Goal: Task Accomplishment & Management: Manage account settings

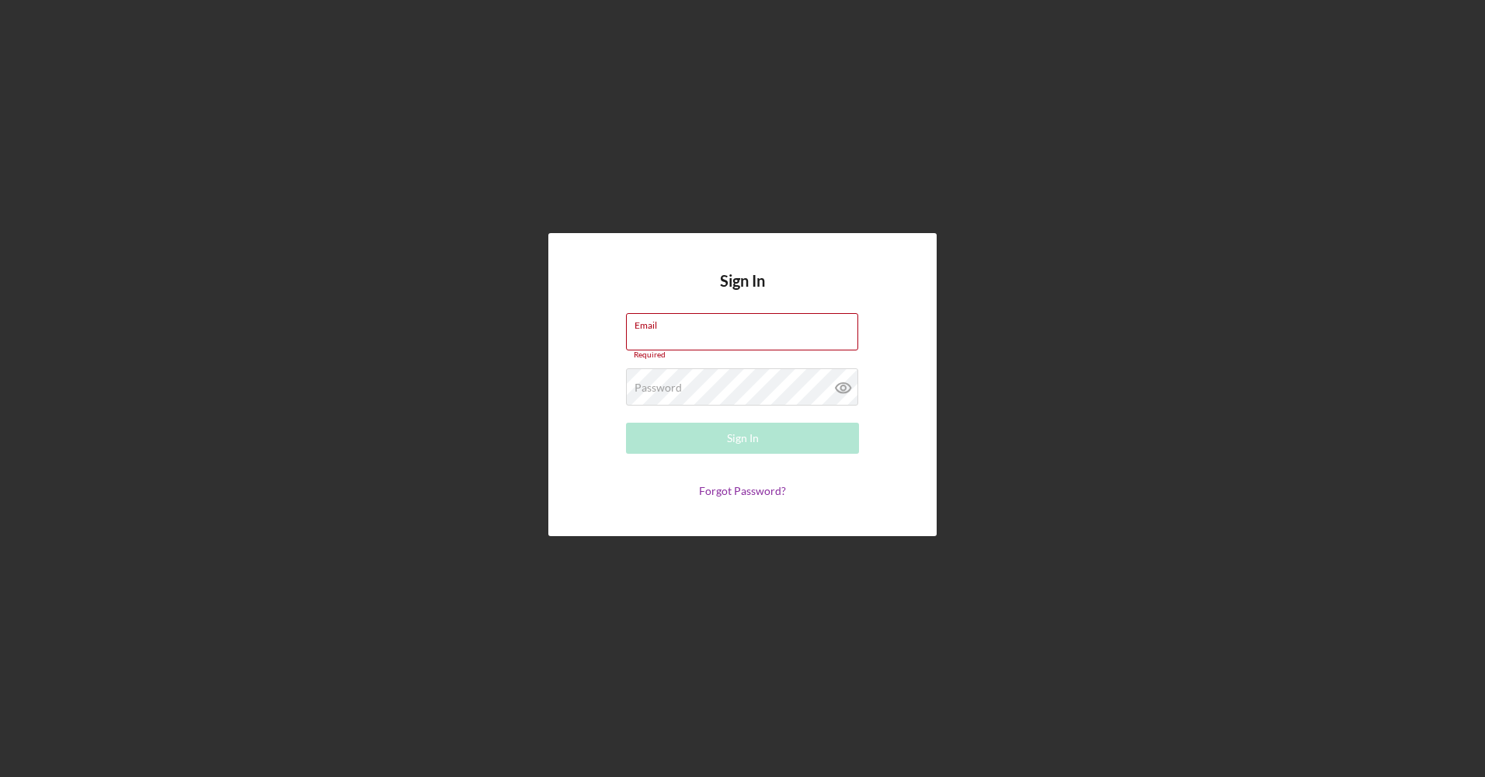
type input "[EMAIL_ADDRESS][DOMAIN_NAME]"
click at [749, 441] on div "Sign In" at bounding box center [743, 438] width 32 height 31
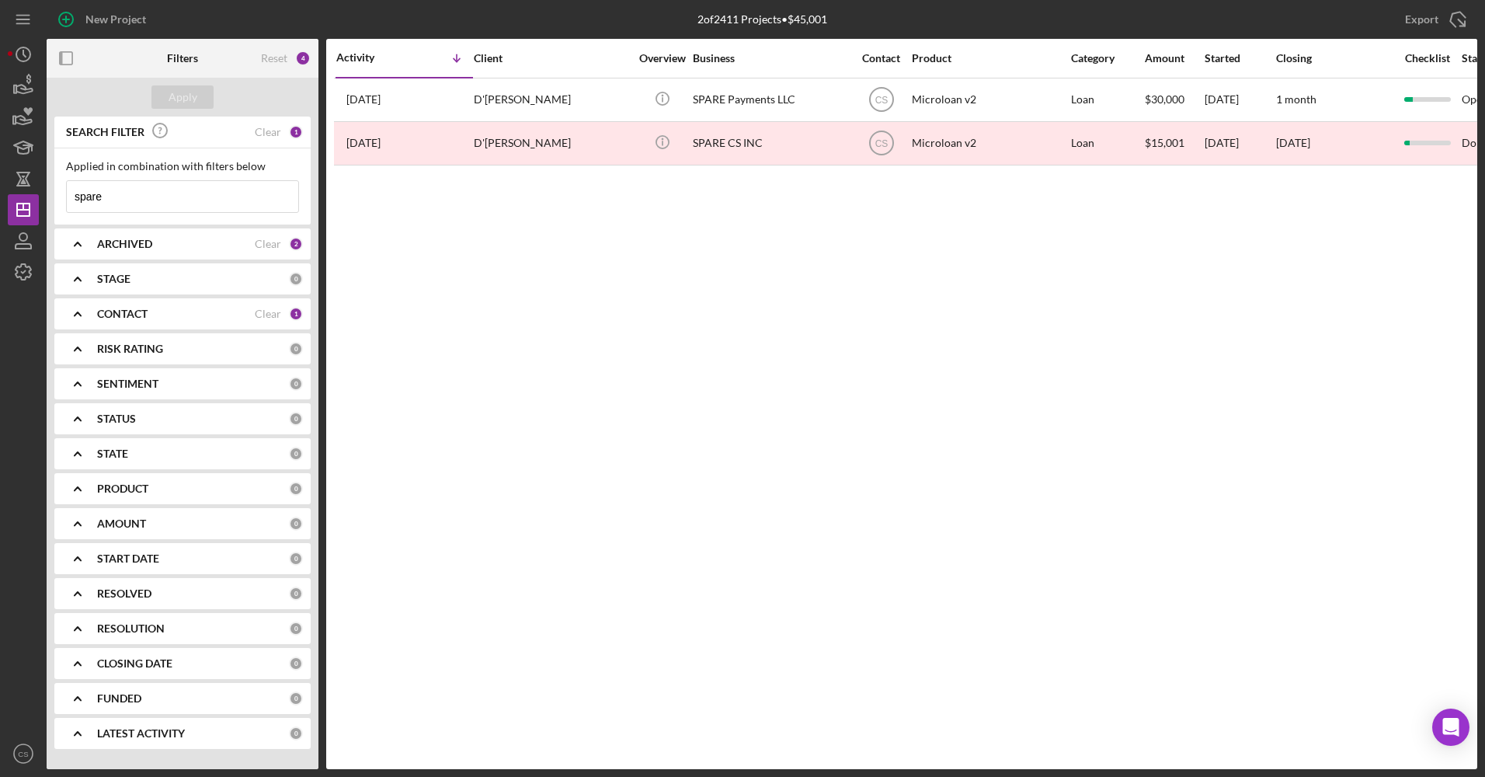
drag, startPoint x: 163, startPoint y: 189, endPoint x: 82, endPoint y: 205, distance: 83.2
click at [82, 205] on input "spare" at bounding box center [182, 196] width 231 height 31
type input "s"
click at [168, 98] on button "Apply" at bounding box center [182, 96] width 62 height 23
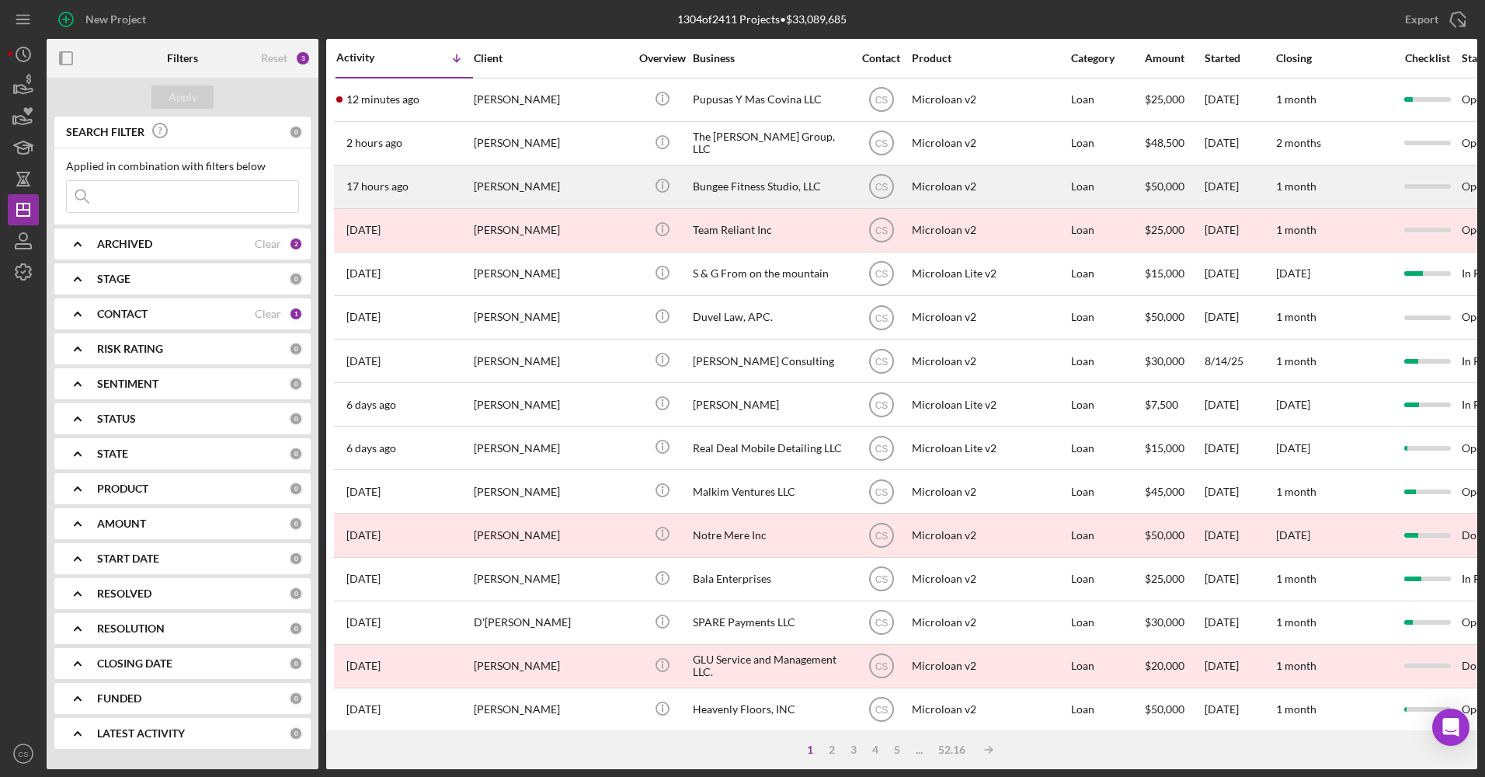
click at [767, 200] on div "Bungee Fitness Studio, LLC" at bounding box center [770, 186] width 155 height 41
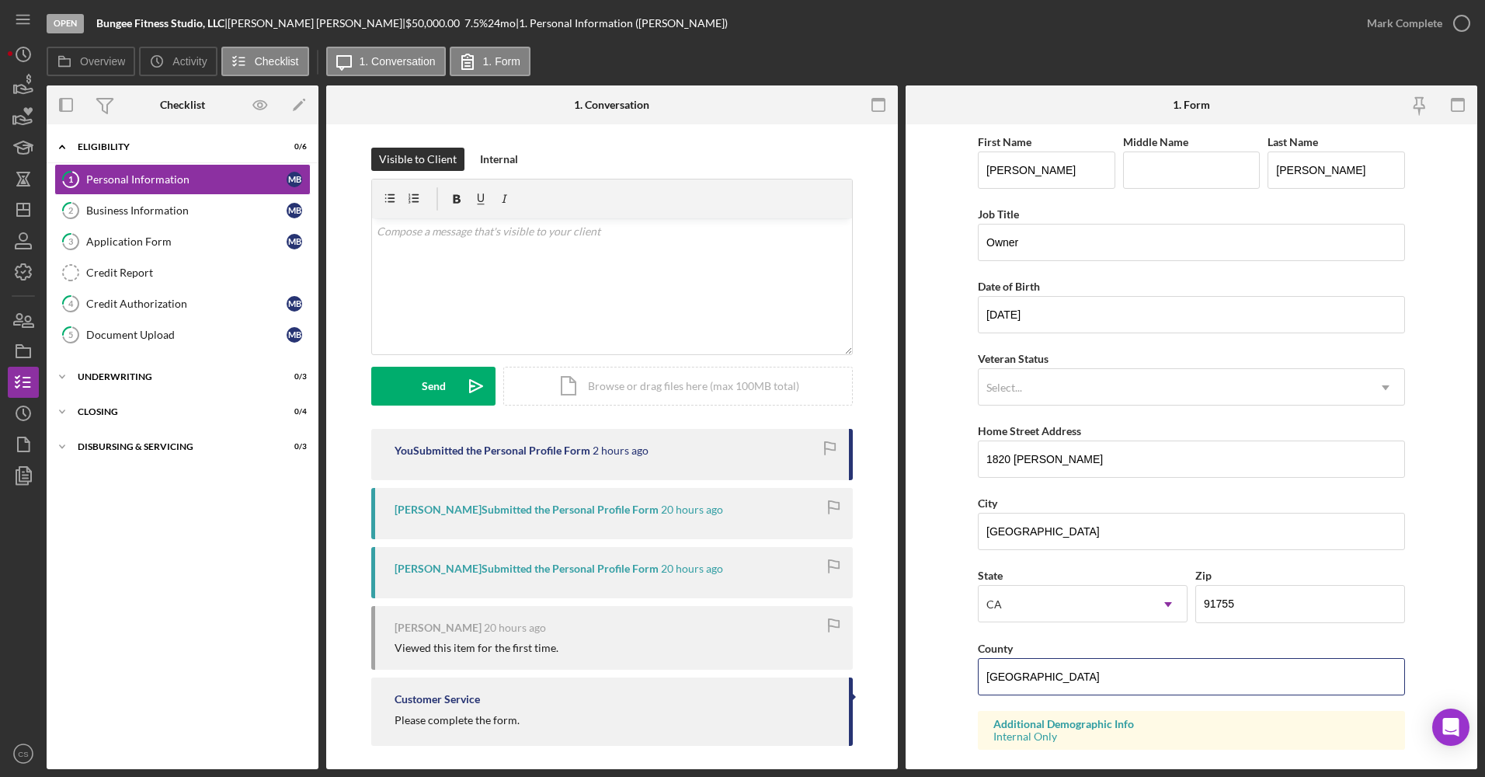
drag, startPoint x: 1101, startPoint y: 660, endPoint x: 848, endPoint y: 680, distance: 254.0
click at [848, 680] on div "Overview Internal Workflow Stage Open Icon/Dropdown Arrow Archive (can unarchiv…" at bounding box center [762, 426] width 1431 height 683
type input "[GEOGRAPHIC_DATA]"
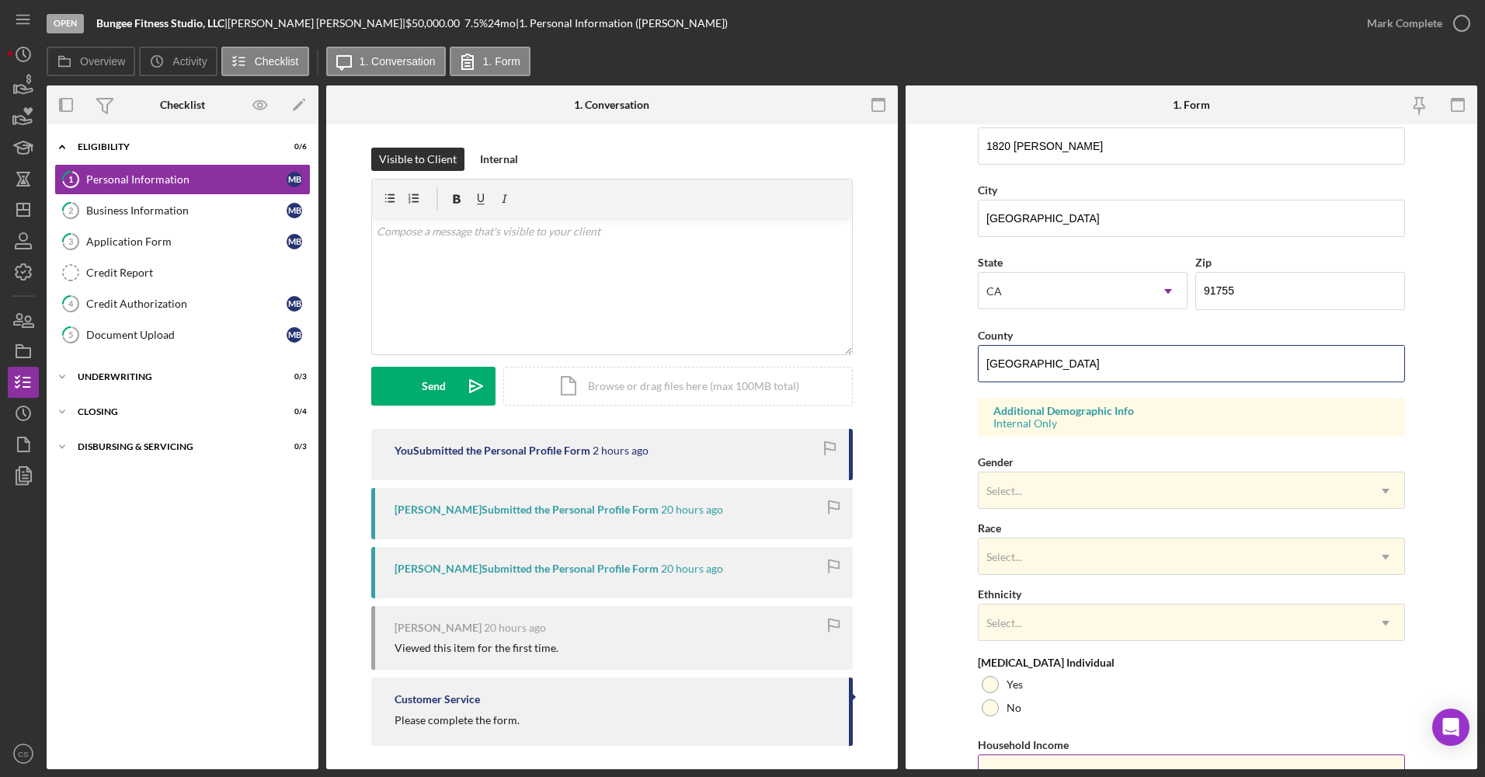
scroll to position [392, 0]
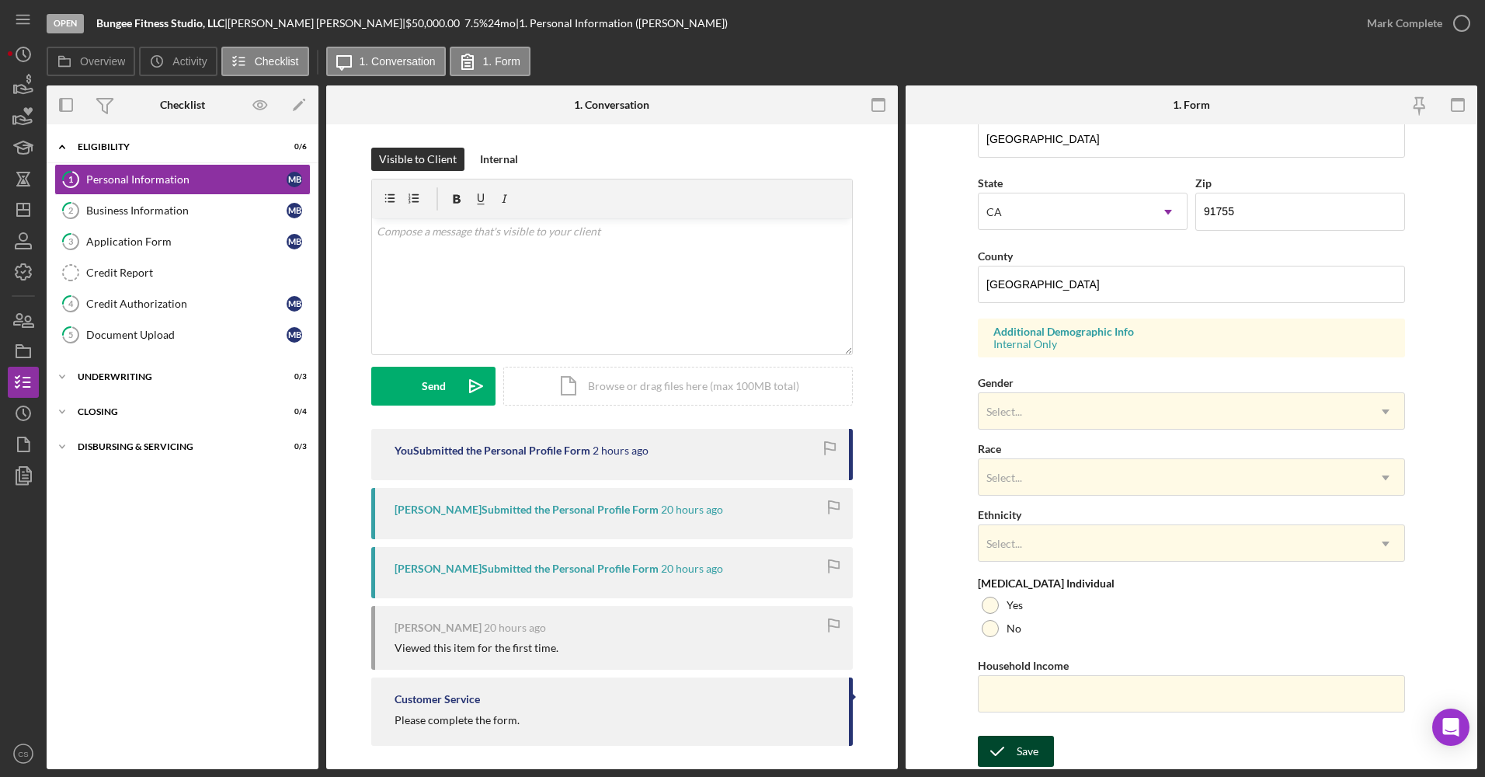
click at [1028, 745] on div "Save" at bounding box center [1028, 751] width 22 height 31
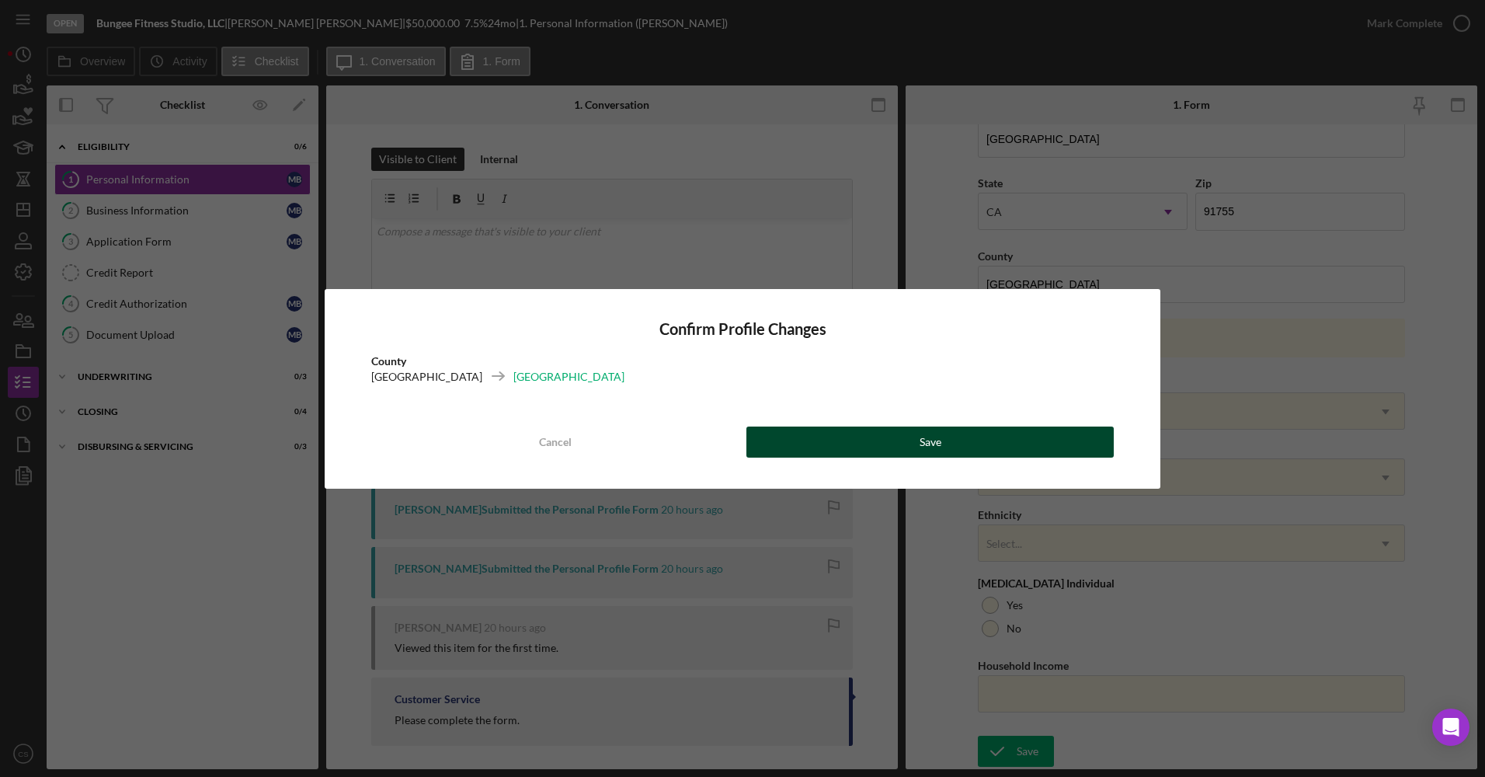
click at [1066, 426] on div "Cancel Save" at bounding box center [742, 441] width 742 height 31
click at [1066, 440] on button "Save" at bounding box center [929, 441] width 367 height 31
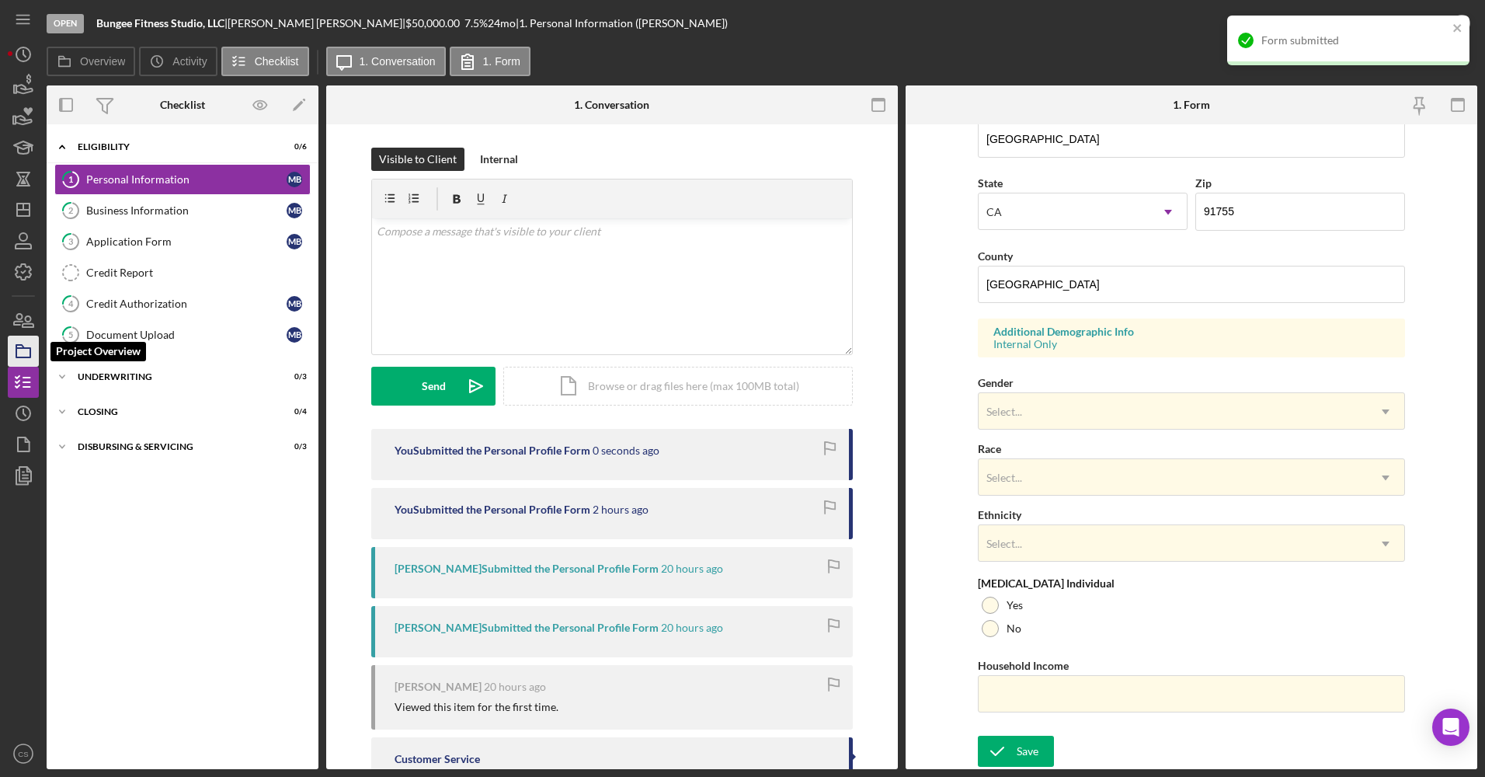
click at [23, 357] on rect "button" at bounding box center [23, 352] width 14 height 9
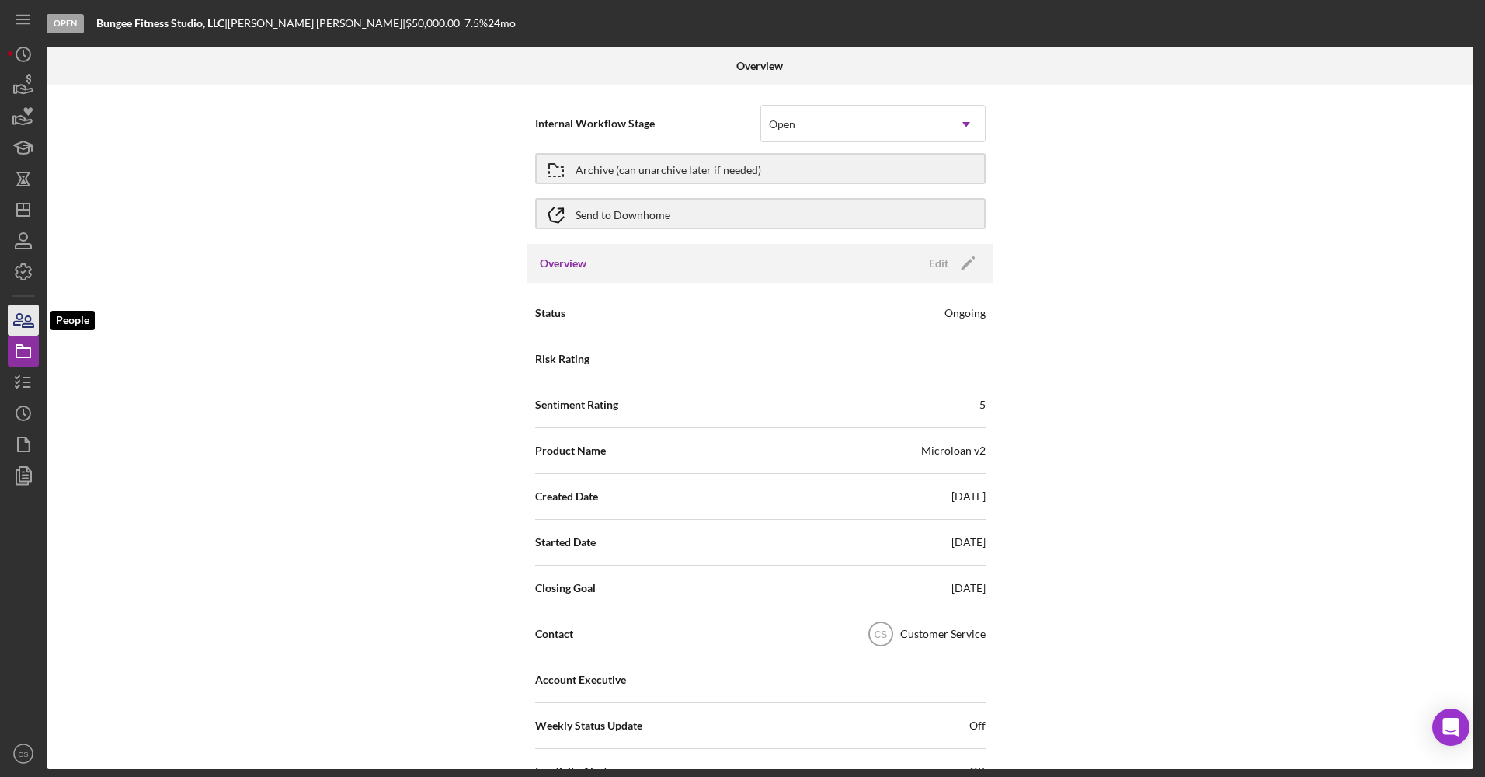
click at [19, 305] on icon "button" at bounding box center [23, 320] width 39 height 39
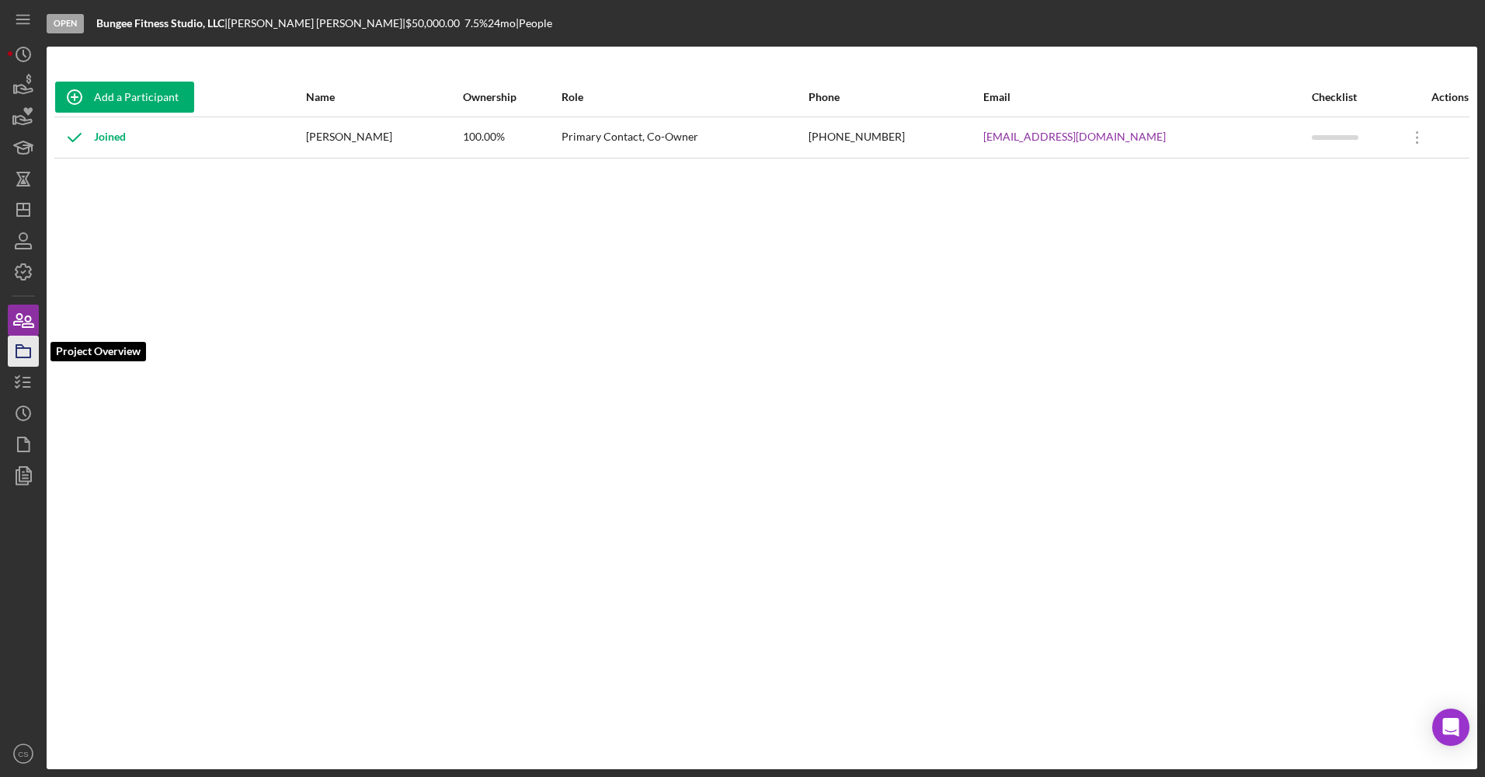
click at [26, 352] on icon "button" at bounding box center [23, 351] width 39 height 39
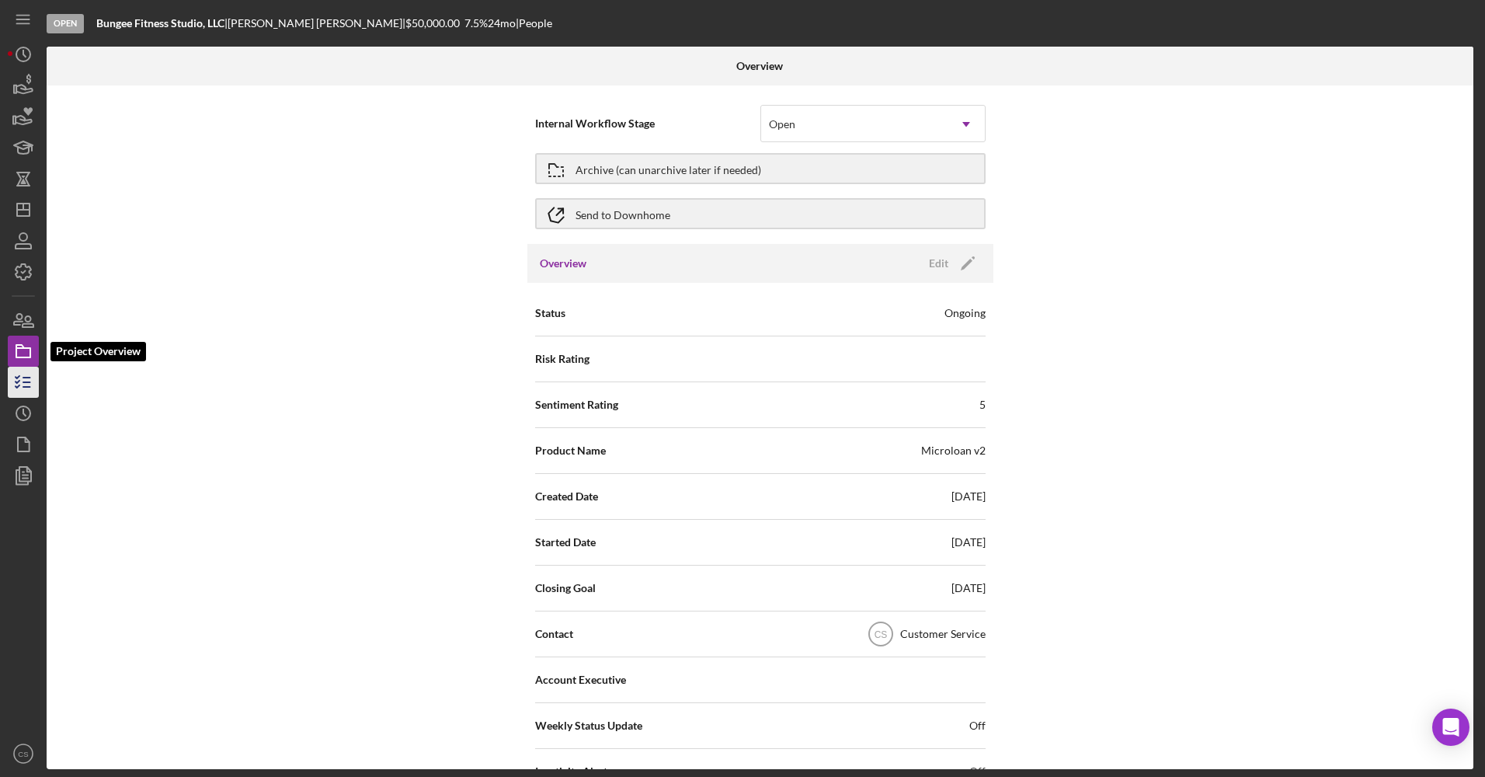
click at [26, 370] on icon "button" at bounding box center [23, 382] width 39 height 39
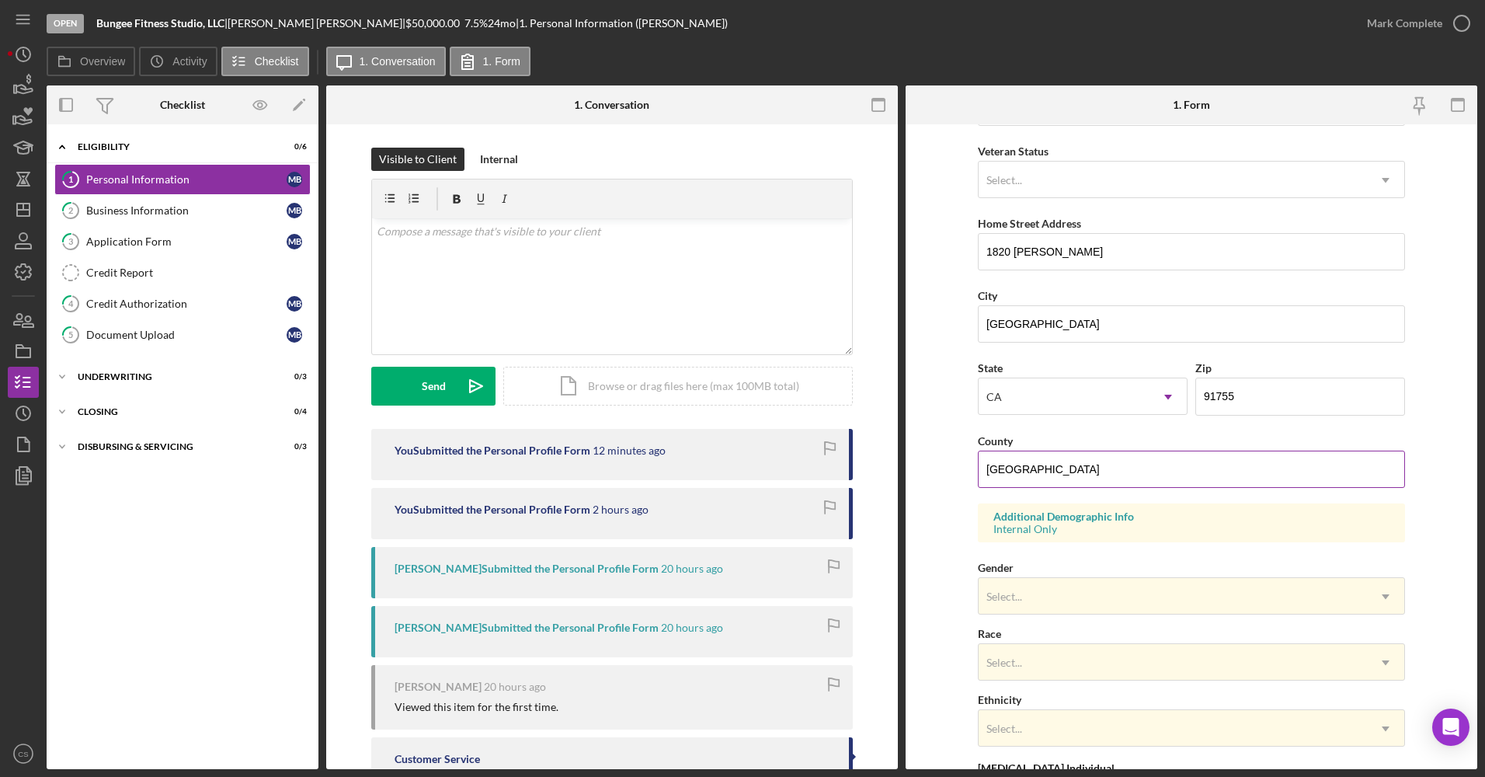
scroll to position [311, 0]
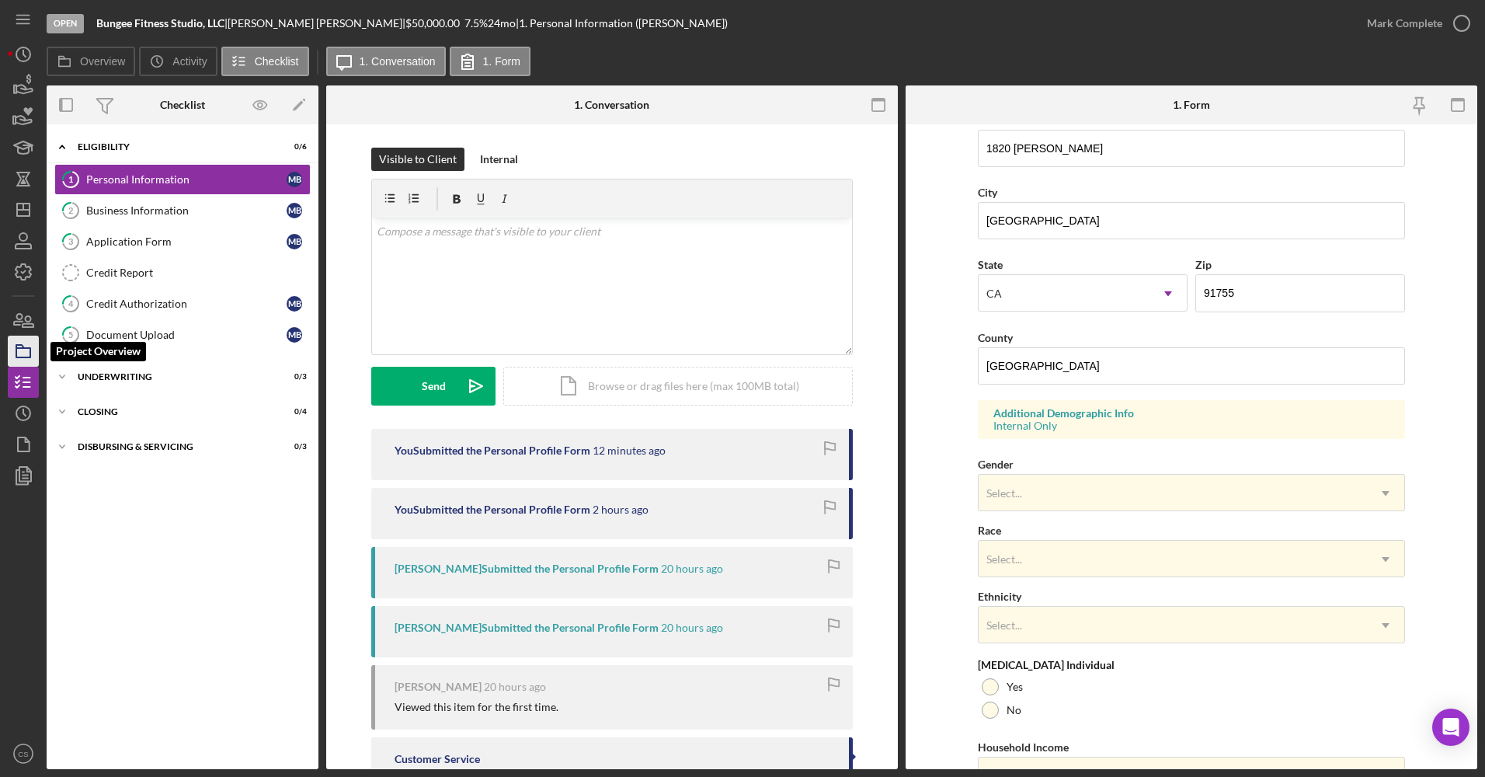
click at [33, 345] on icon "button" at bounding box center [23, 351] width 39 height 39
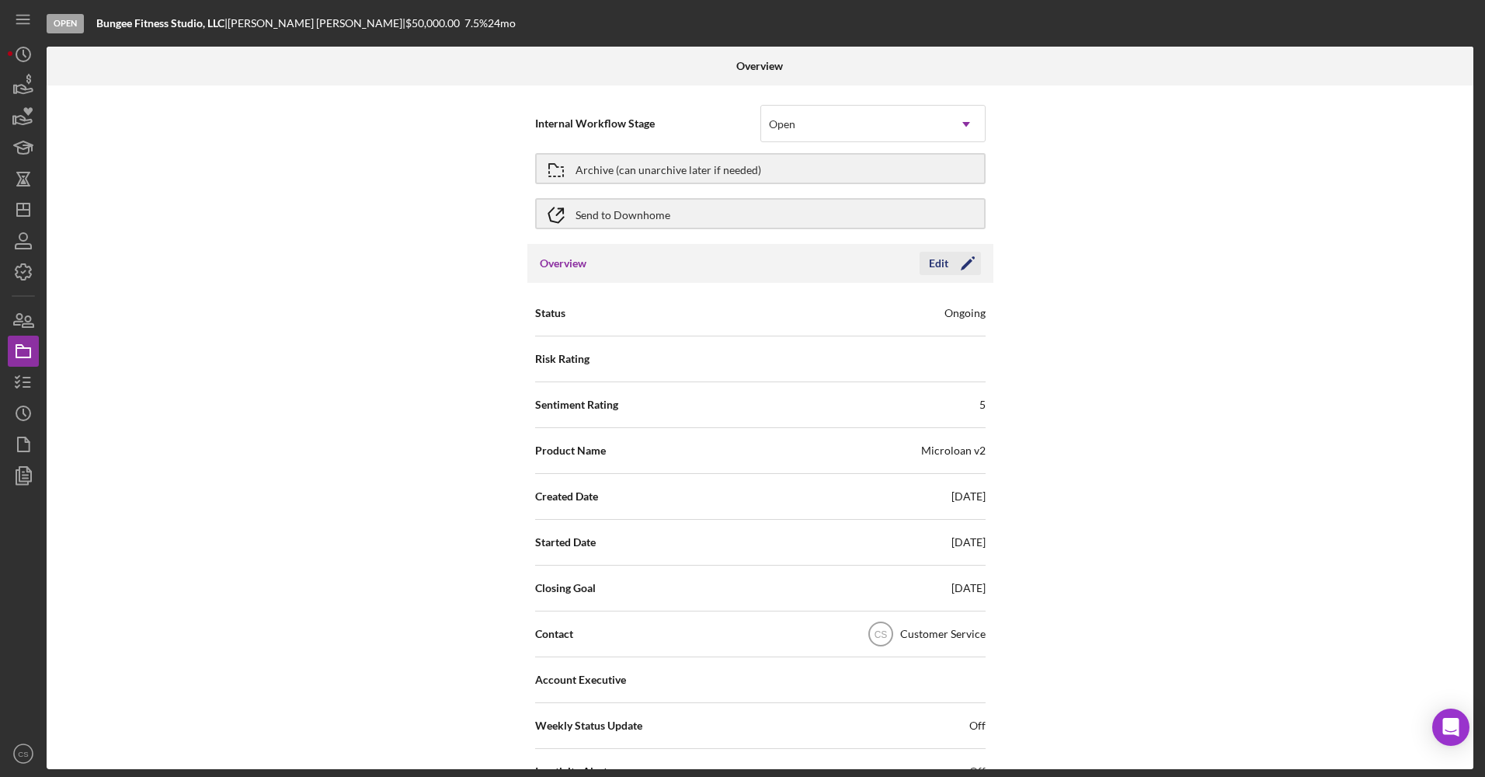
click at [951, 259] on icon "Icon/Edit" at bounding box center [967, 263] width 39 height 39
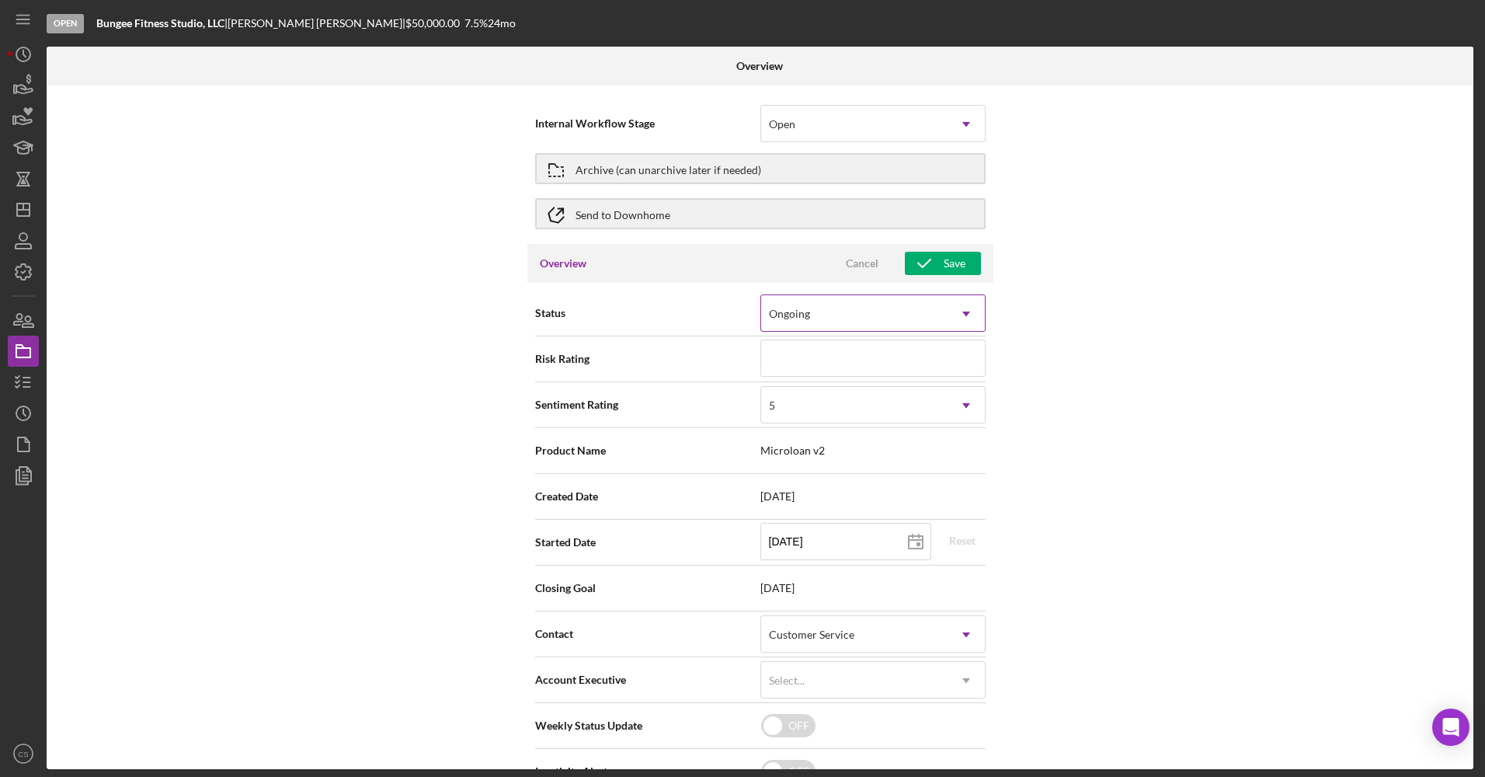
click at [871, 318] on div "Ongoing" at bounding box center [854, 314] width 186 height 36
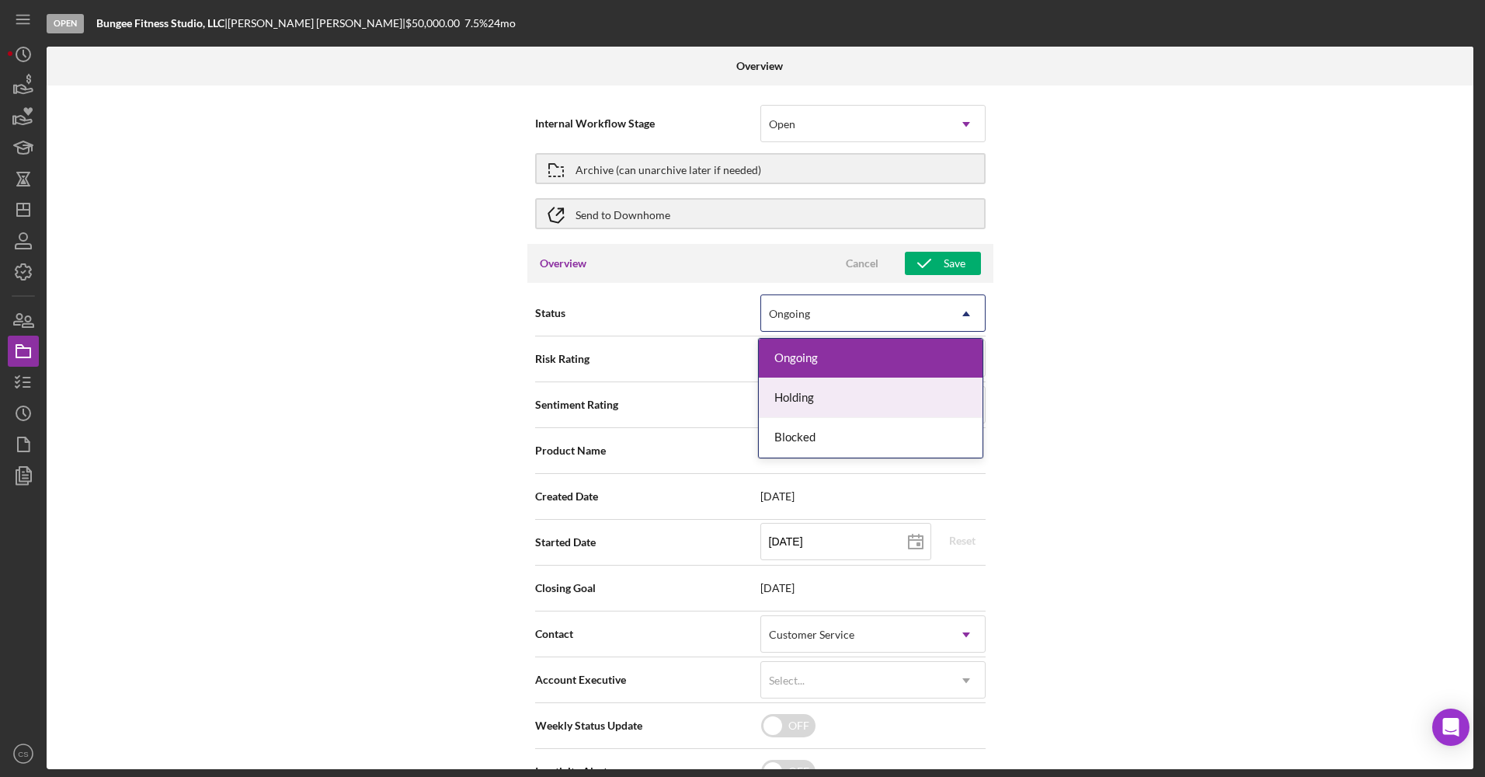
click at [1271, 401] on div "Internal Workflow Stage Open Icon/Dropdown Arrow Archive (can unarchive later i…" at bounding box center [760, 426] width 1427 height 683
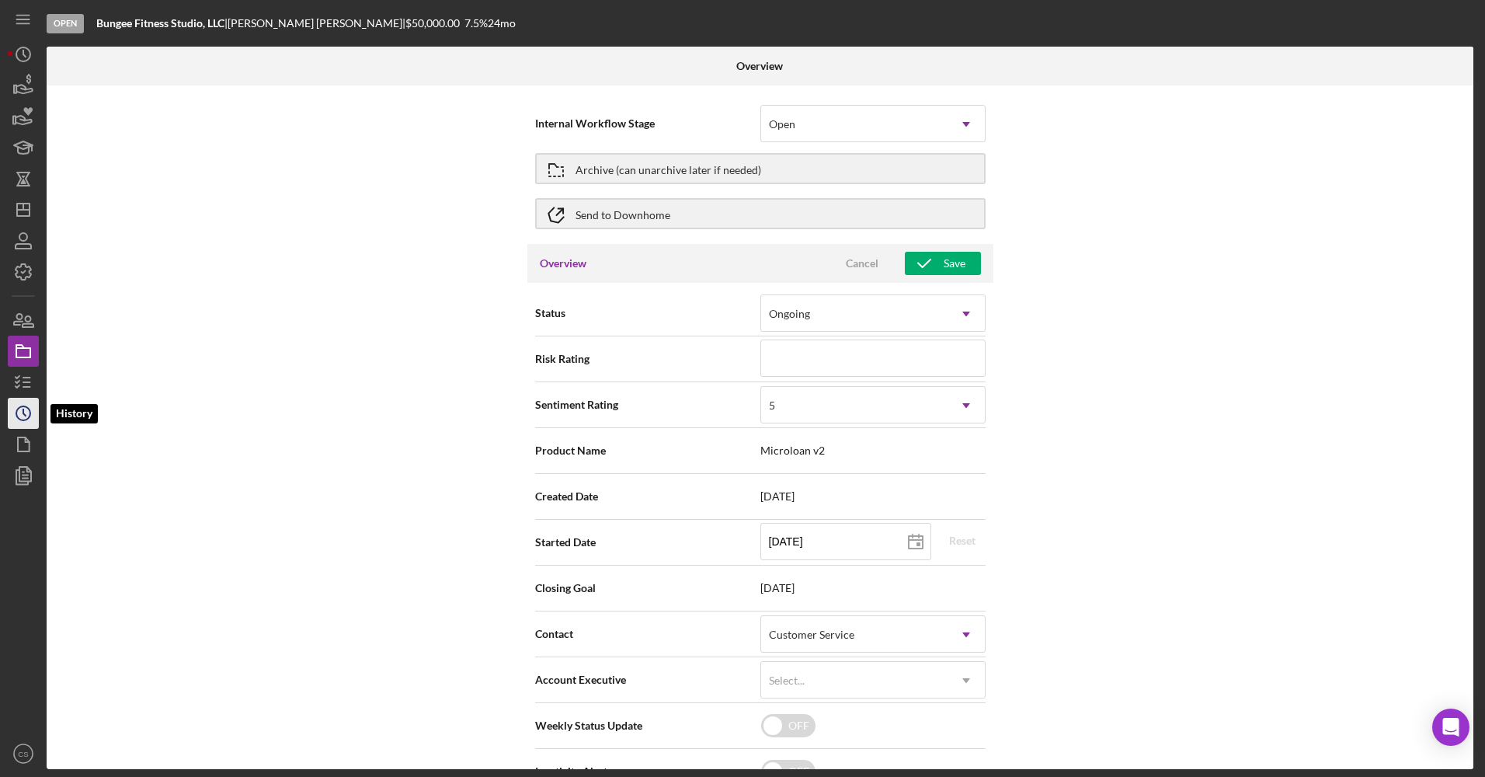
click at [20, 416] on icon "Icon/History" at bounding box center [23, 413] width 39 height 39
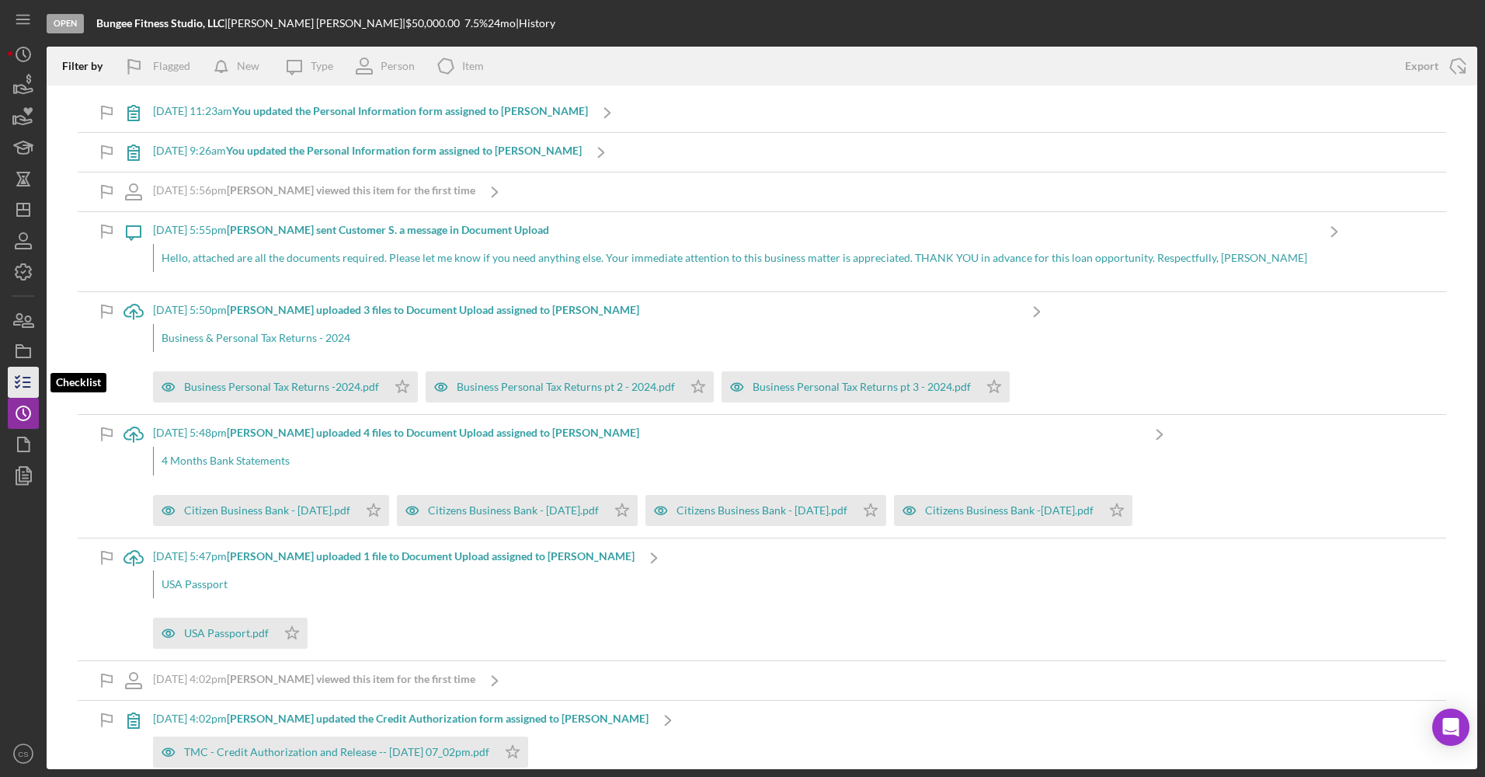
click at [21, 396] on icon "button" at bounding box center [23, 382] width 39 height 39
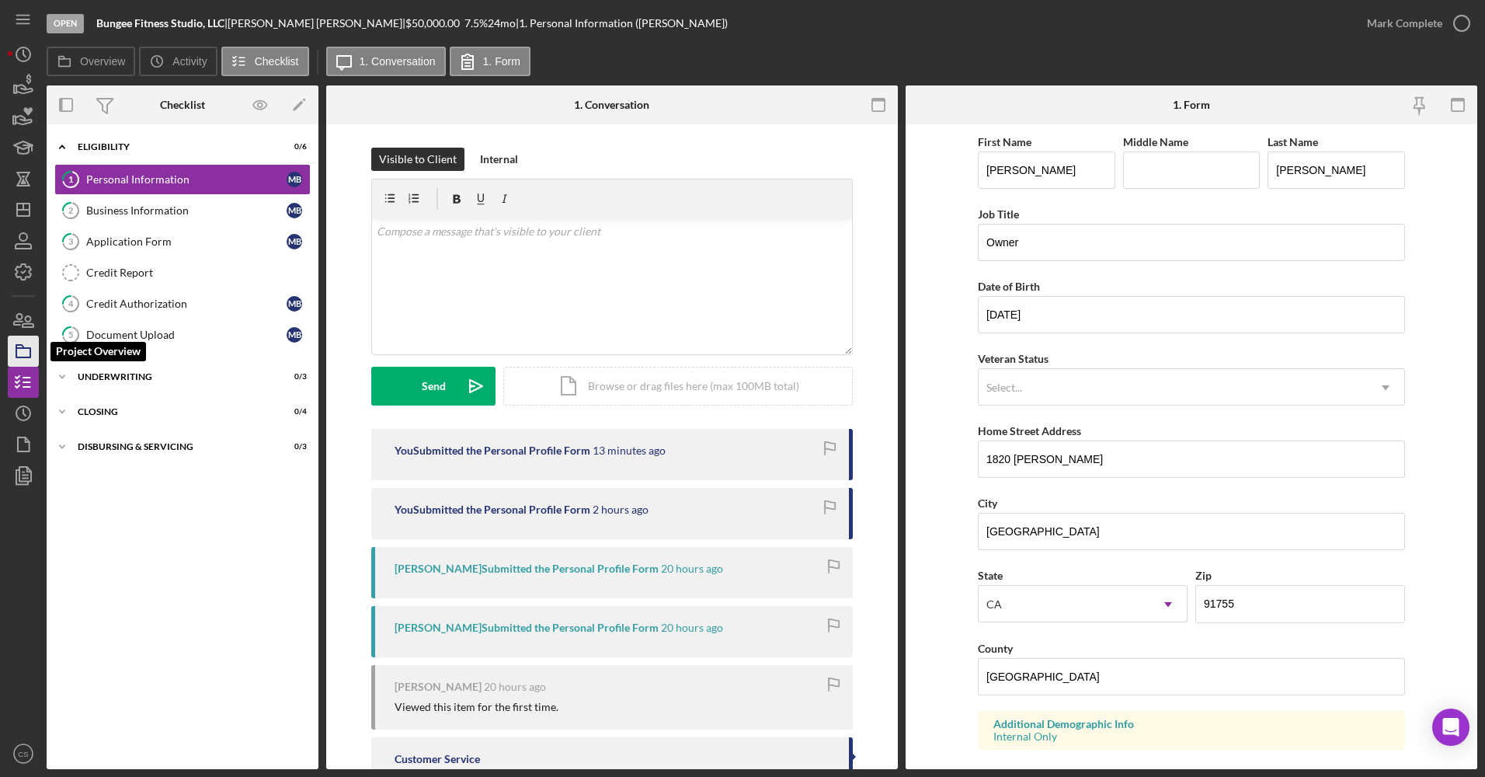
click at [31, 359] on icon "button" at bounding box center [23, 351] width 39 height 39
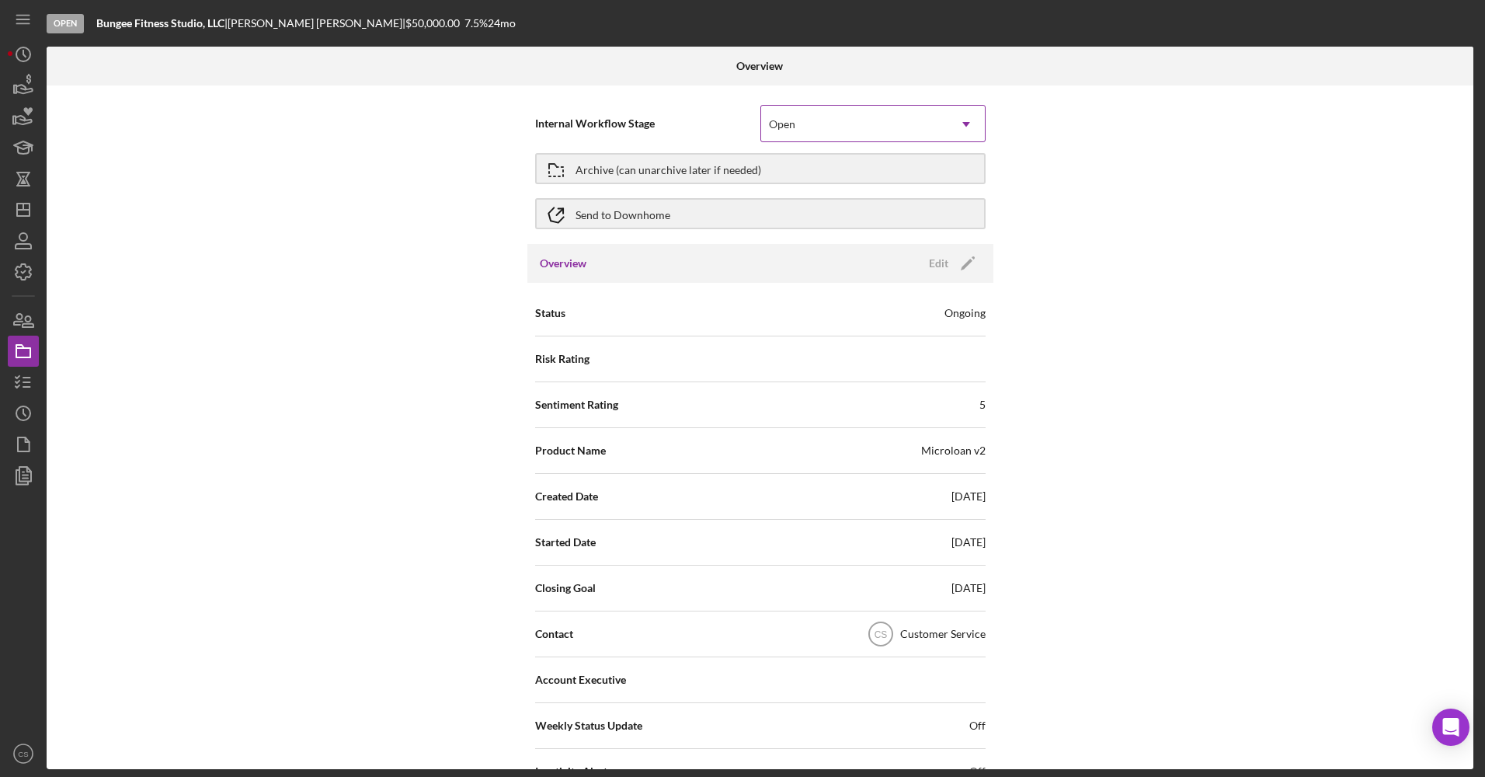
click at [877, 130] on div "Open" at bounding box center [854, 124] width 186 height 36
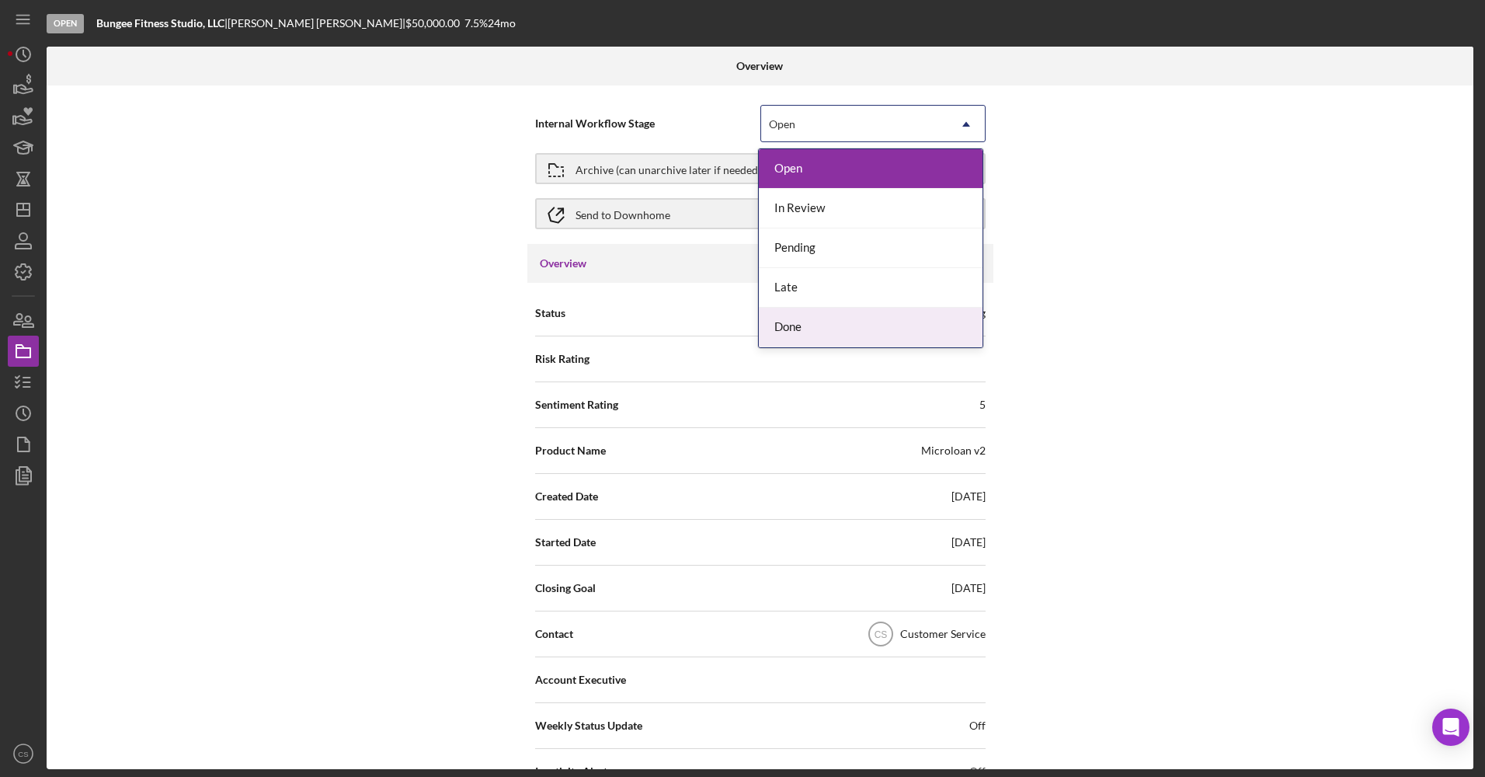
click at [843, 322] on div "Done" at bounding box center [871, 328] width 224 height 40
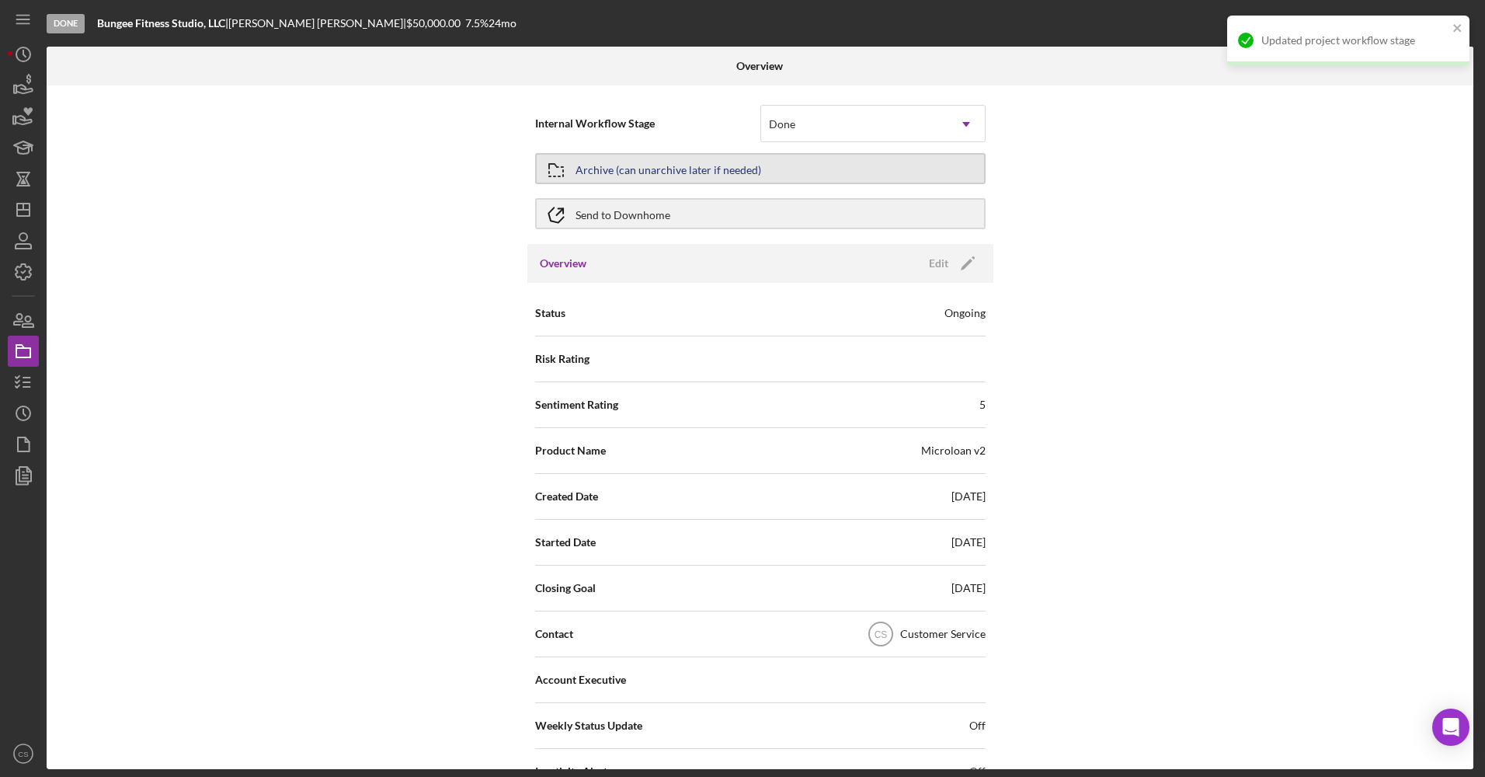
click at [935, 179] on button "Archive (can unarchive later if needed)" at bounding box center [760, 168] width 450 height 31
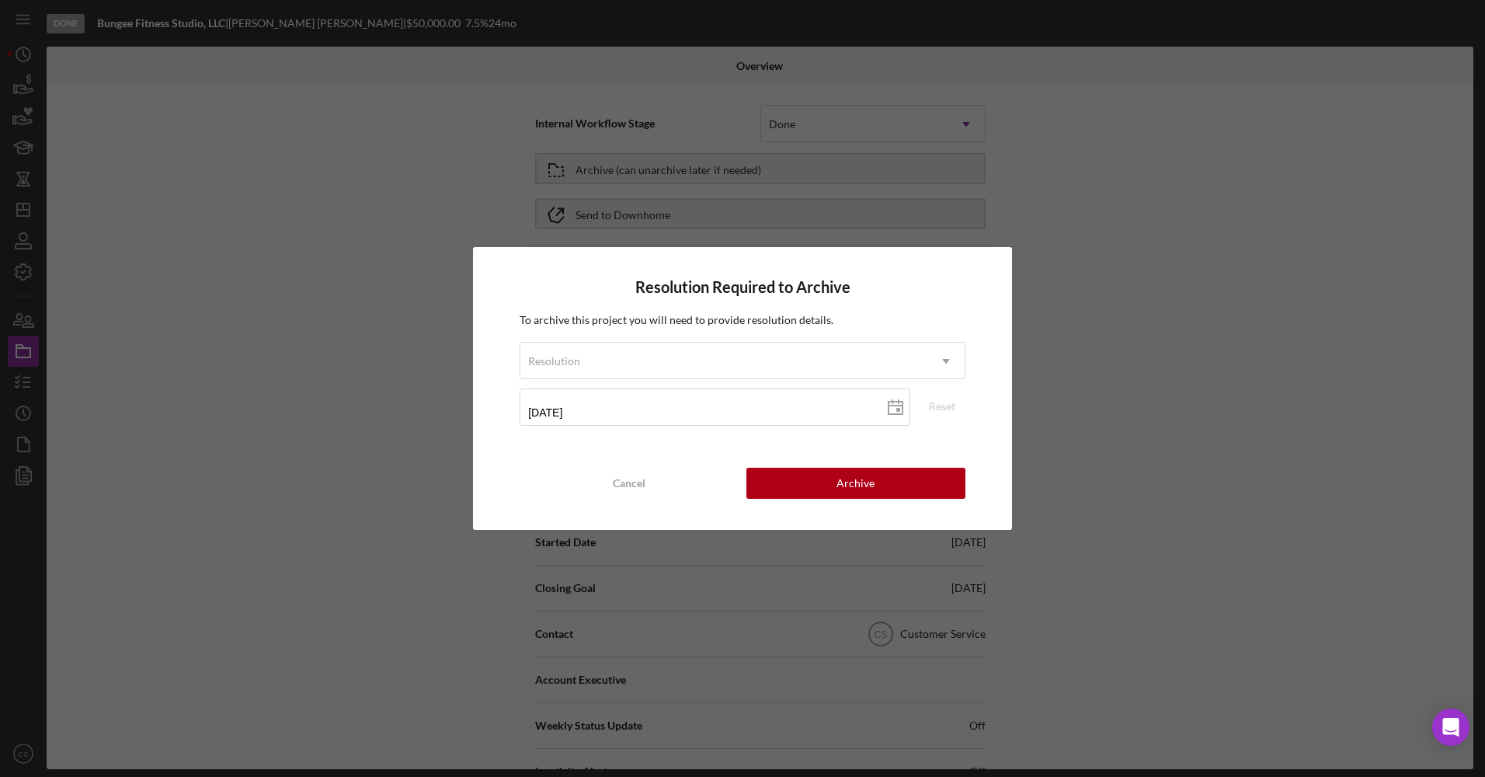
click at [369, 491] on div "Resolution Required to Archive To archive this project you will need to provide…" at bounding box center [742, 388] width 1485 height 777
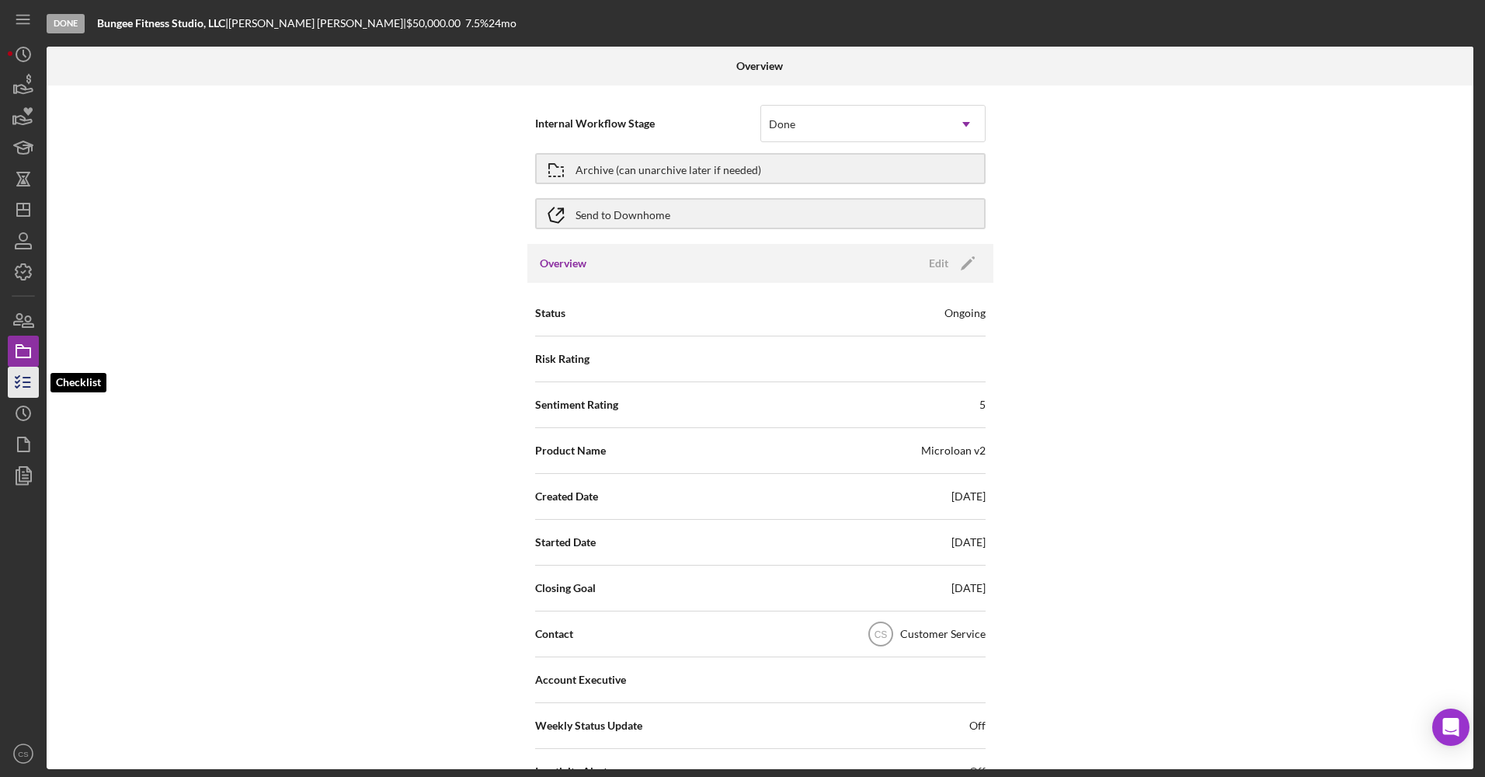
click at [36, 385] on icon "button" at bounding box center [23, 382] width 39 height 39
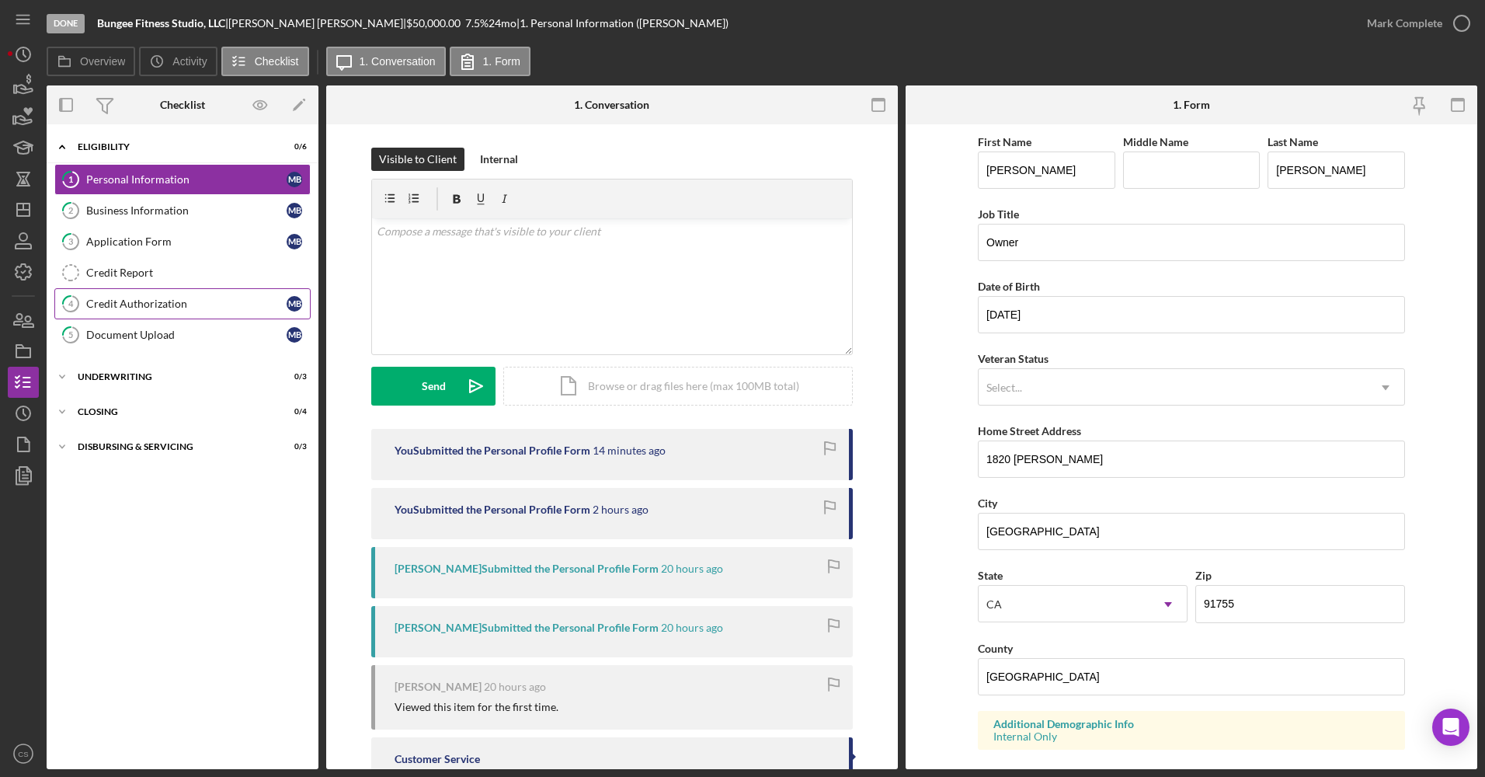
click at [203, 308] on div "Credit Authorization" at bounding box center [186, 303] width 200 height 12
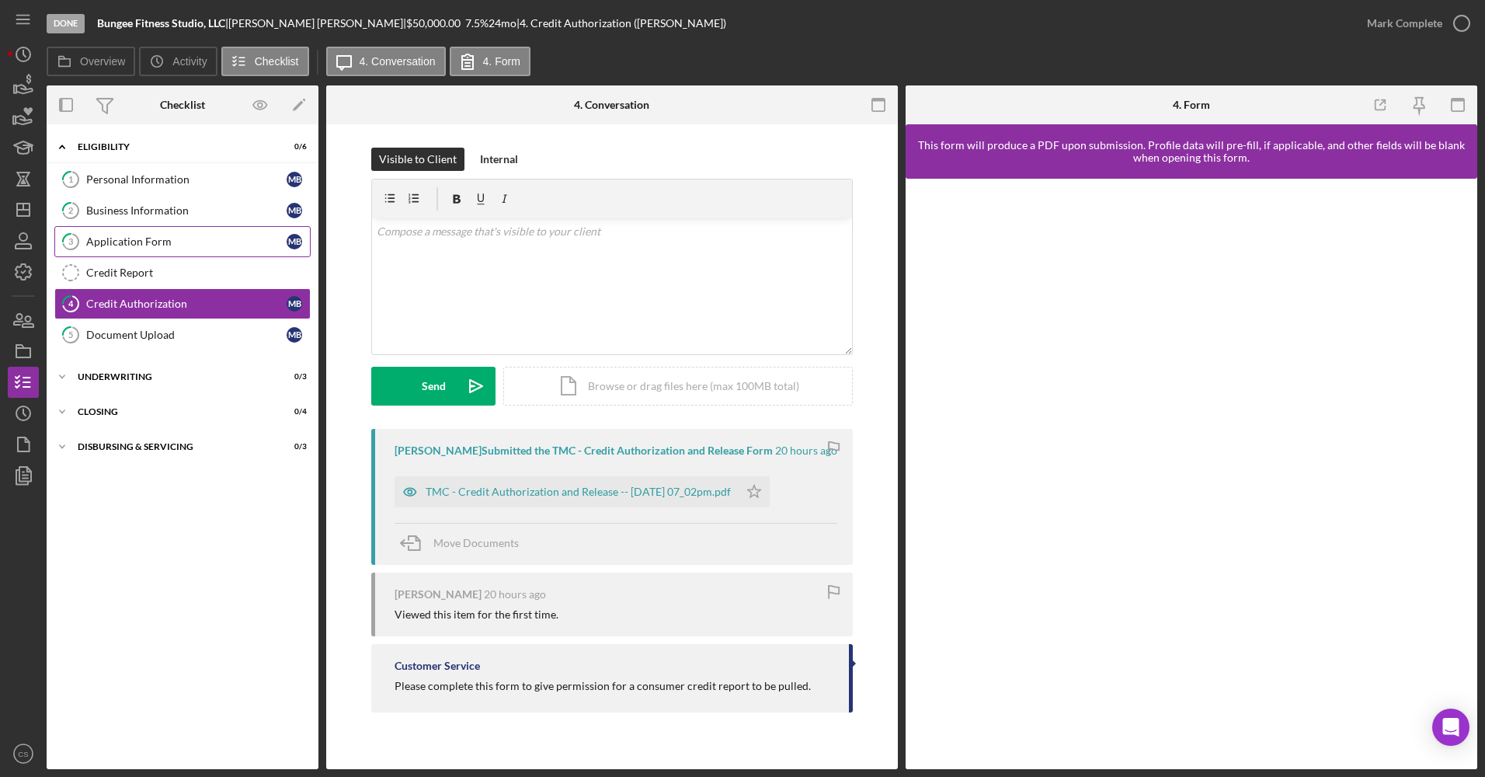
click at [214, 252] on link "3 Application Form M B" at bounding box center [182, 241] width 256 height 31
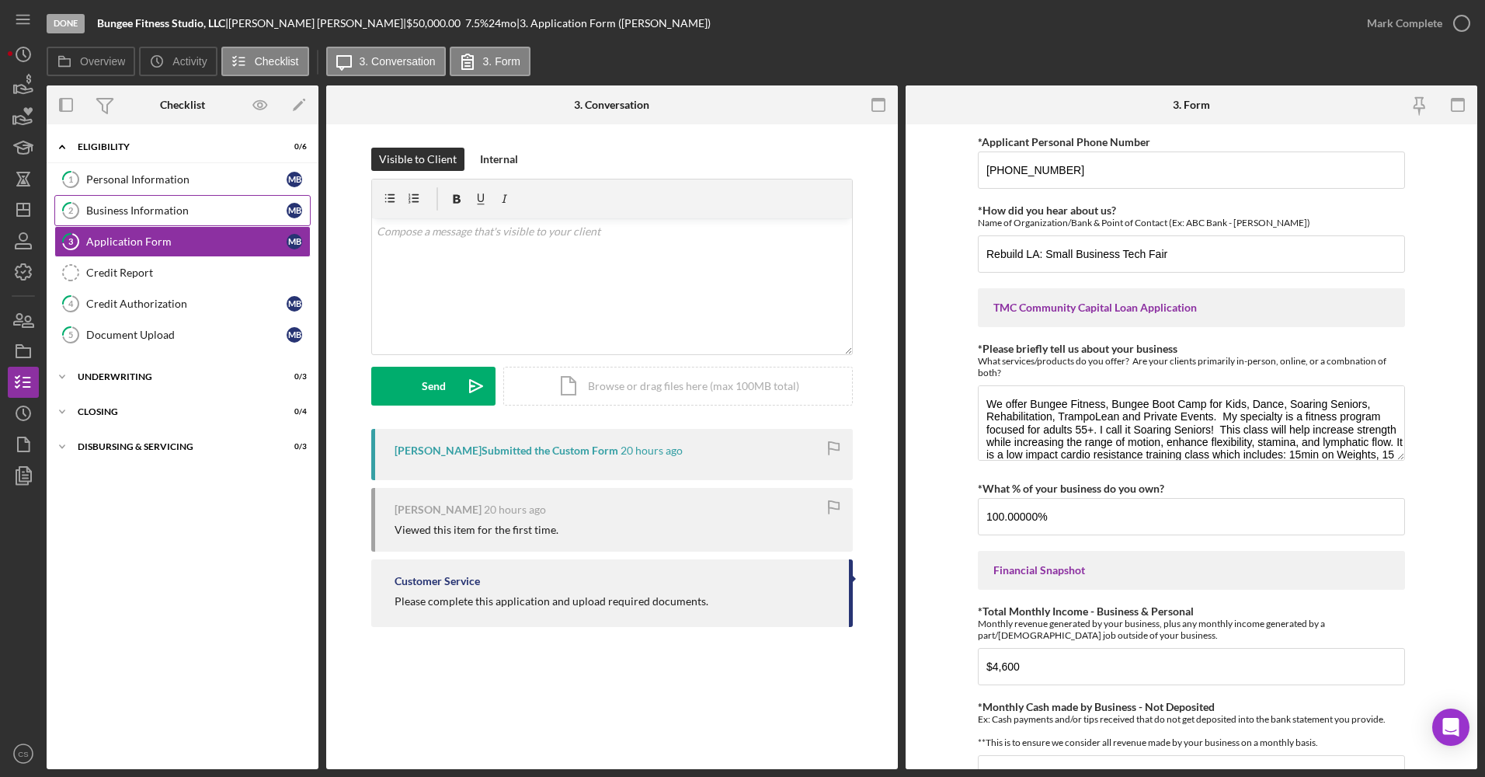
click at [221, 214] on div "Business Information" at bounding box center [186, 210] width 200 height 12
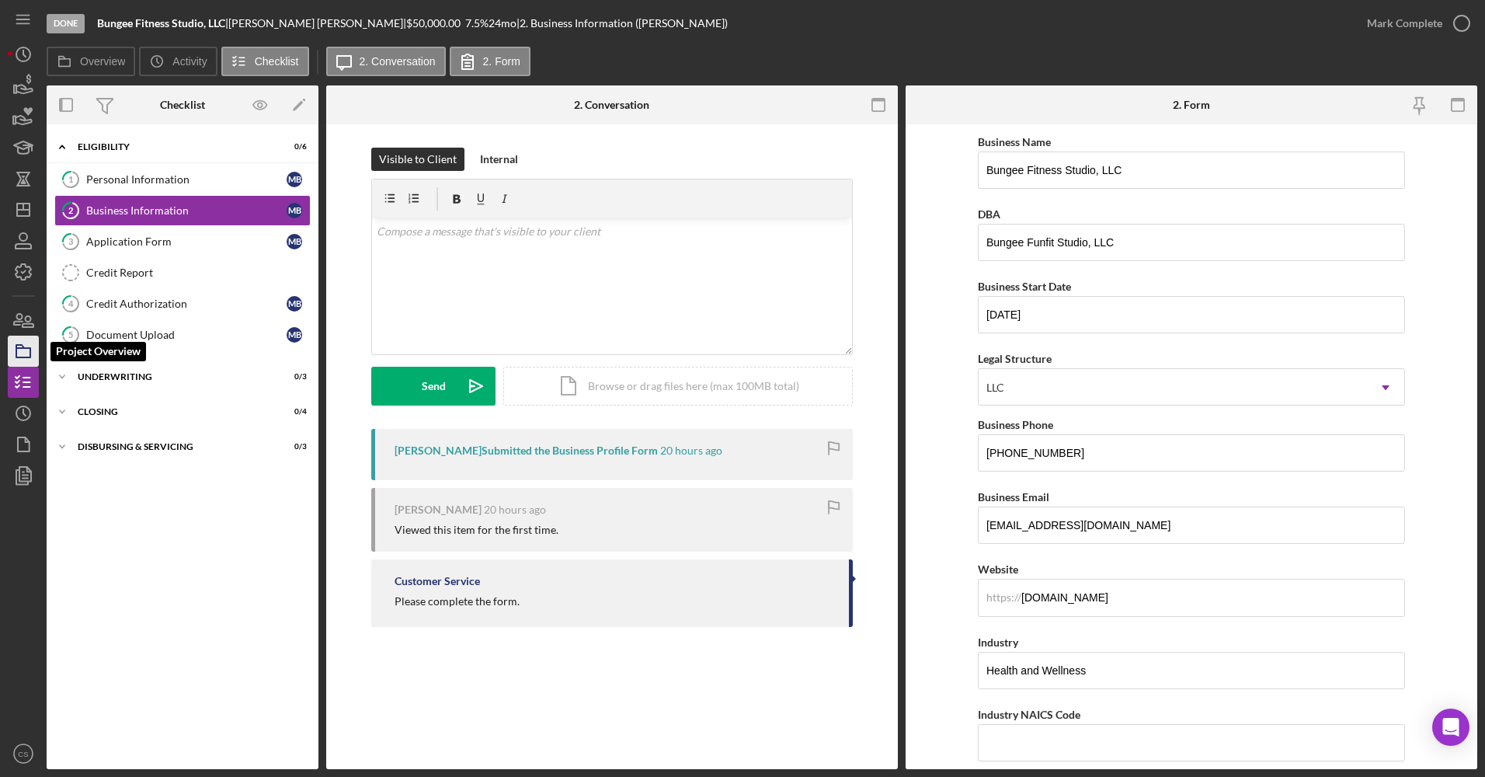
click at [23, 343] on icon "button" at bounding box center [23, 351] width 39 height 39
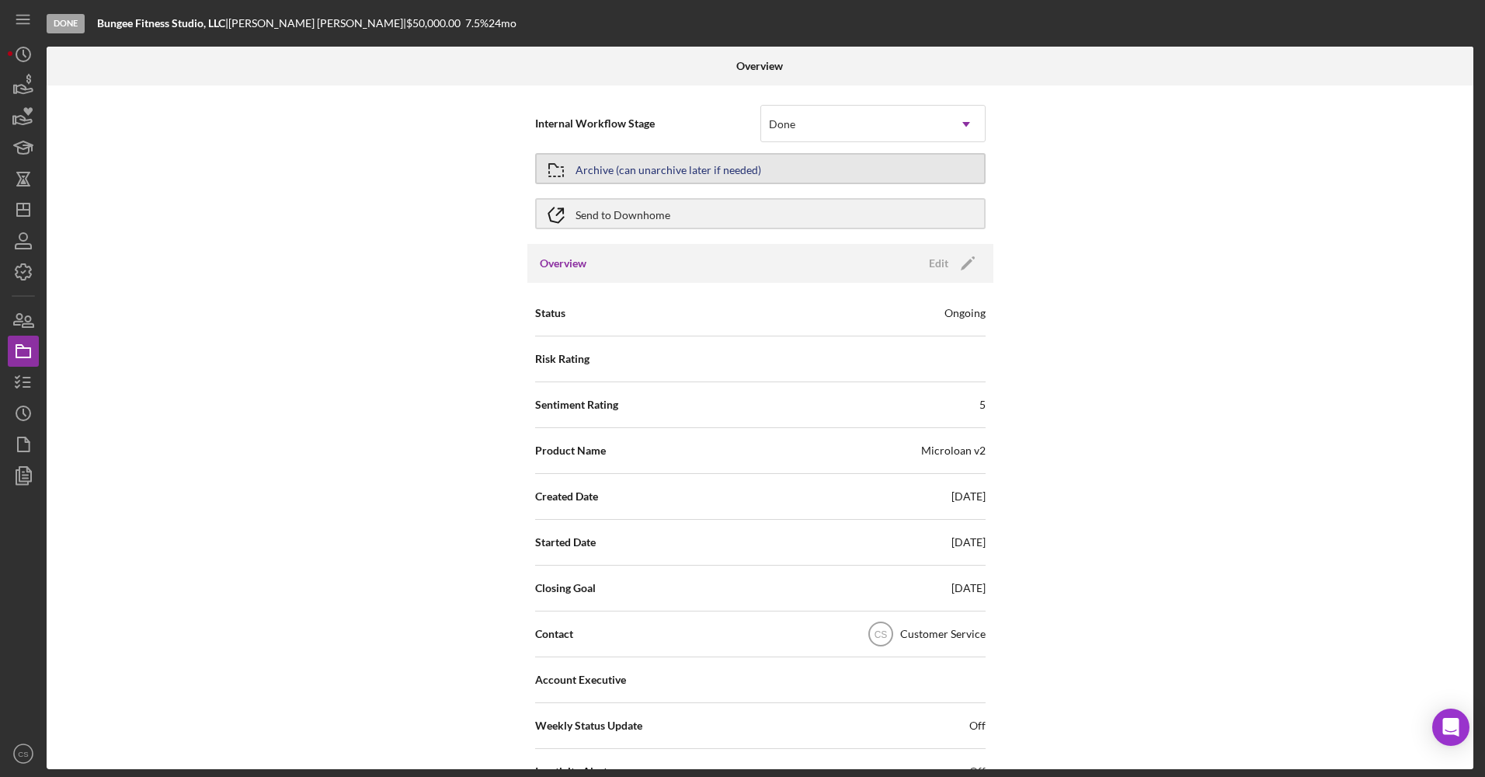
click at [813, 178] on button "Archive (can unarchive later if needed)" at bounding box center [760, 168] width 450 height 31
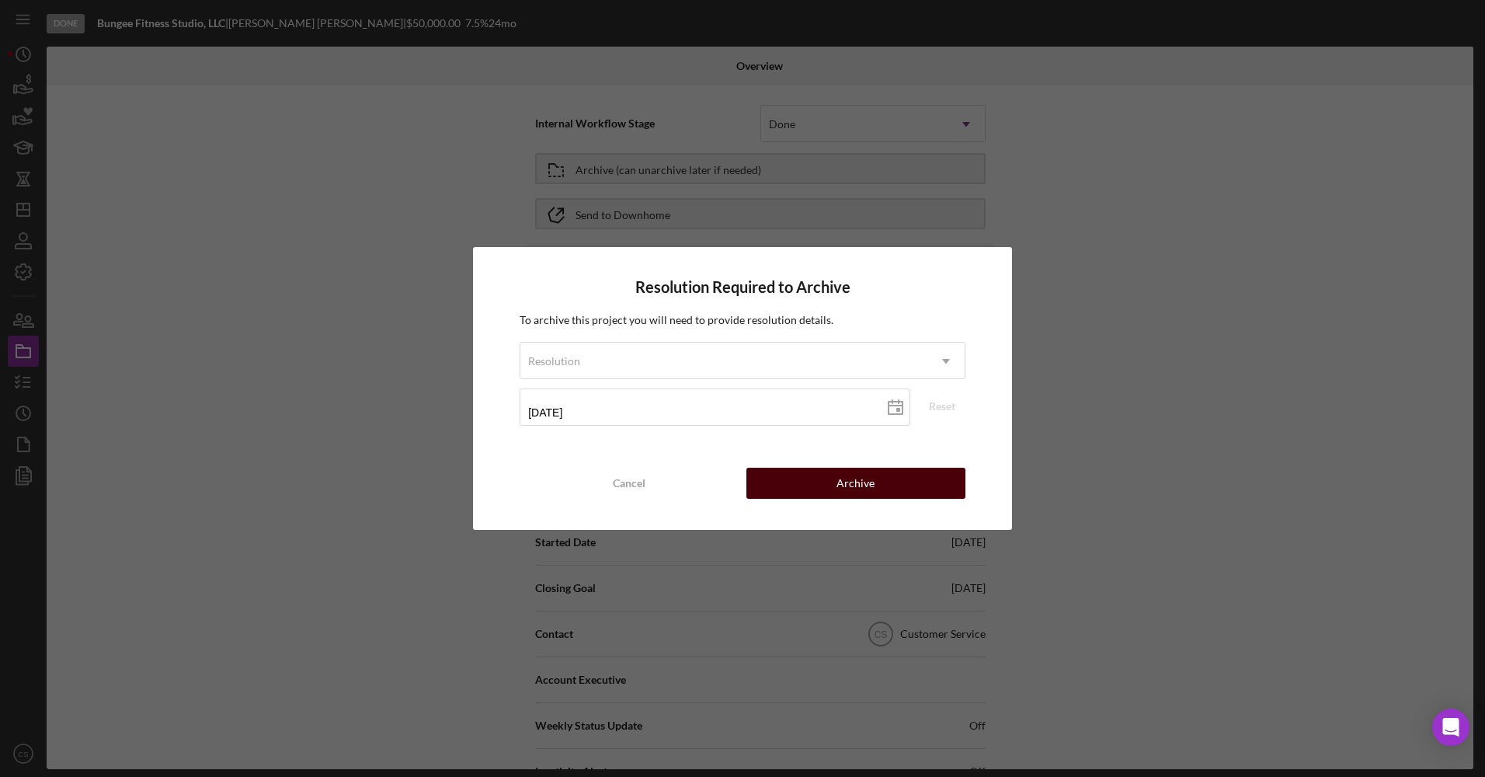
click at [835, 477] on button "Archive" at bounding box center [855, 483] width 219 height 31
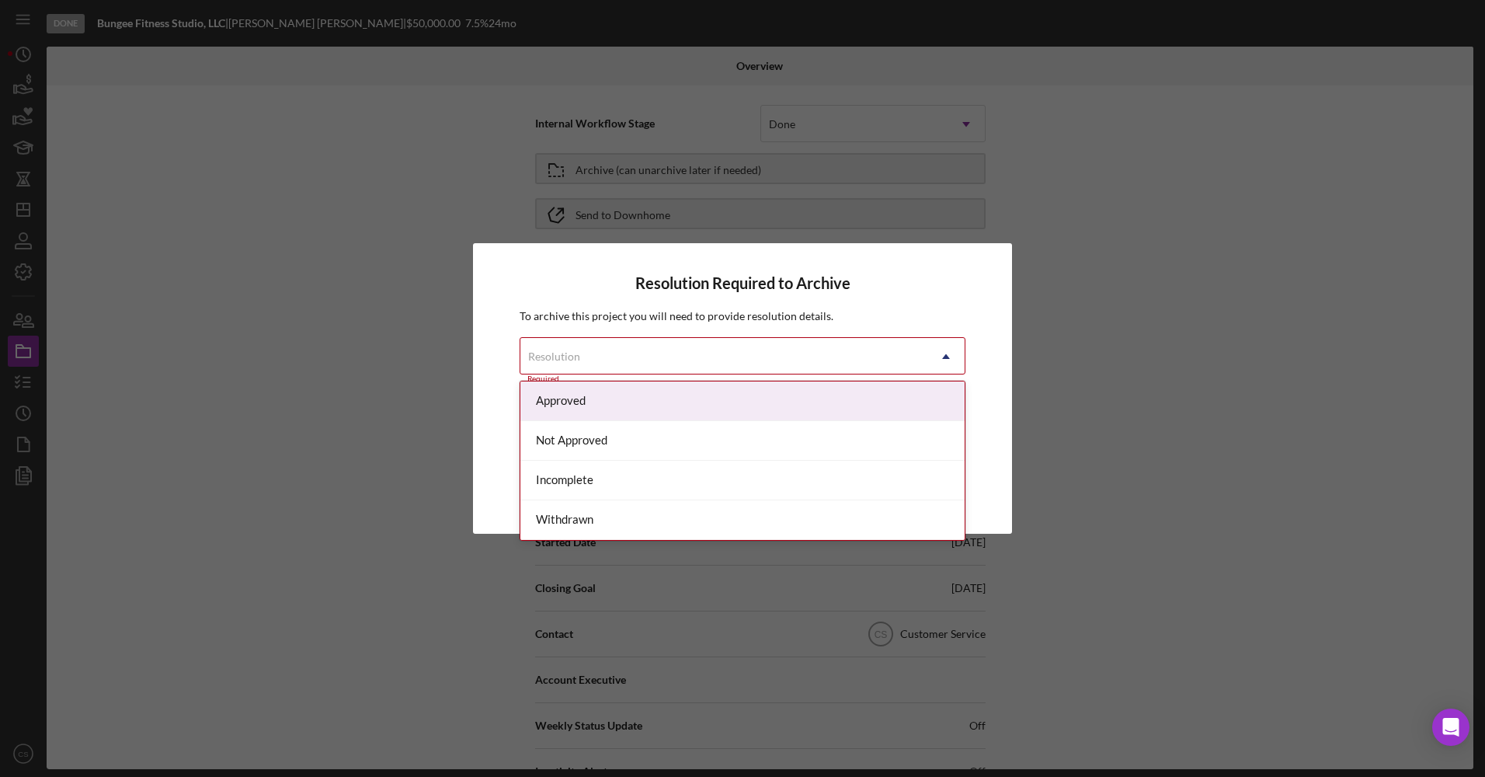
click at [894, 346] on div "Resolution" at bounding box center [723, 357] width 407 height 36
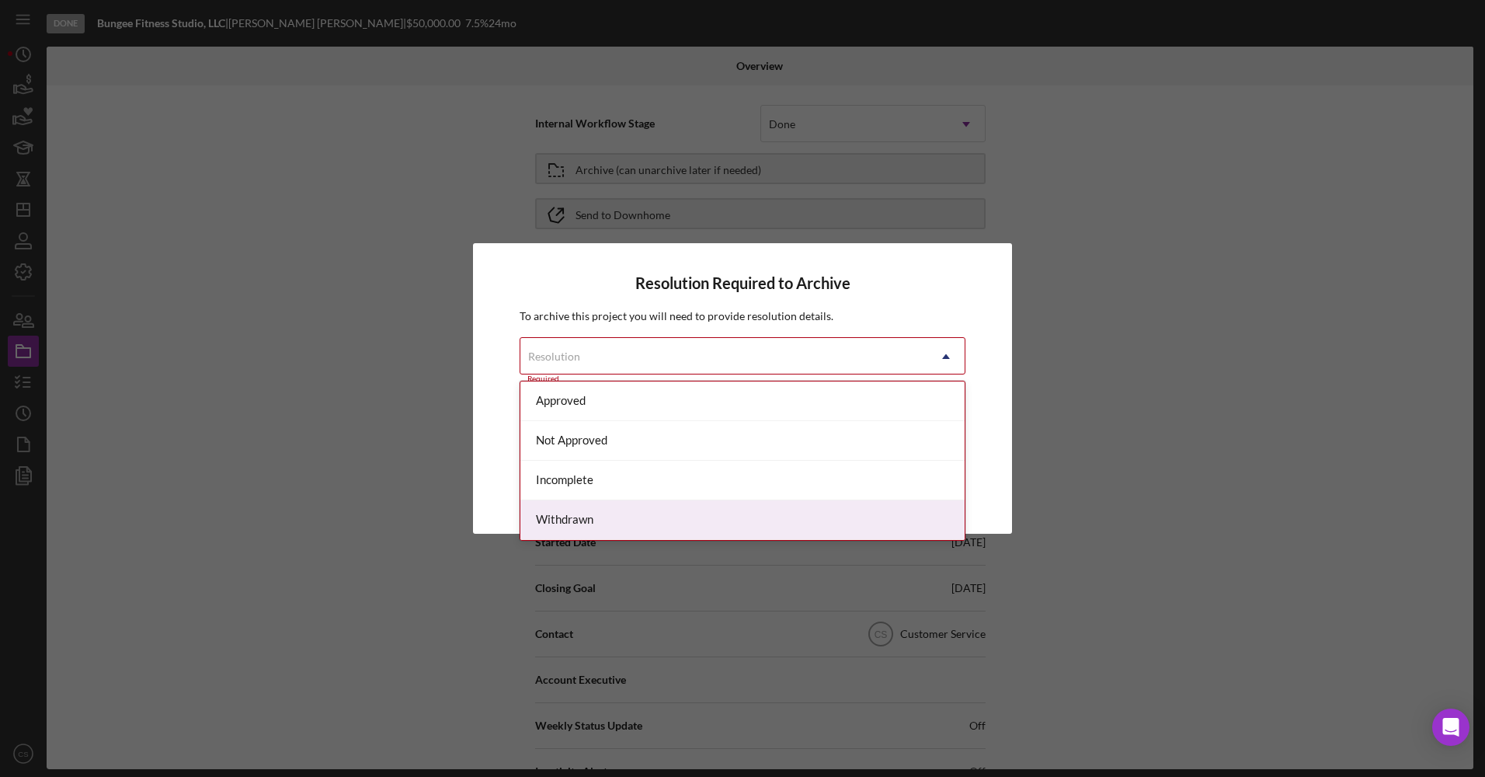
click at [613, 510] on div "Withdrawn" at bounding box center [742, 520] width 444 height 40
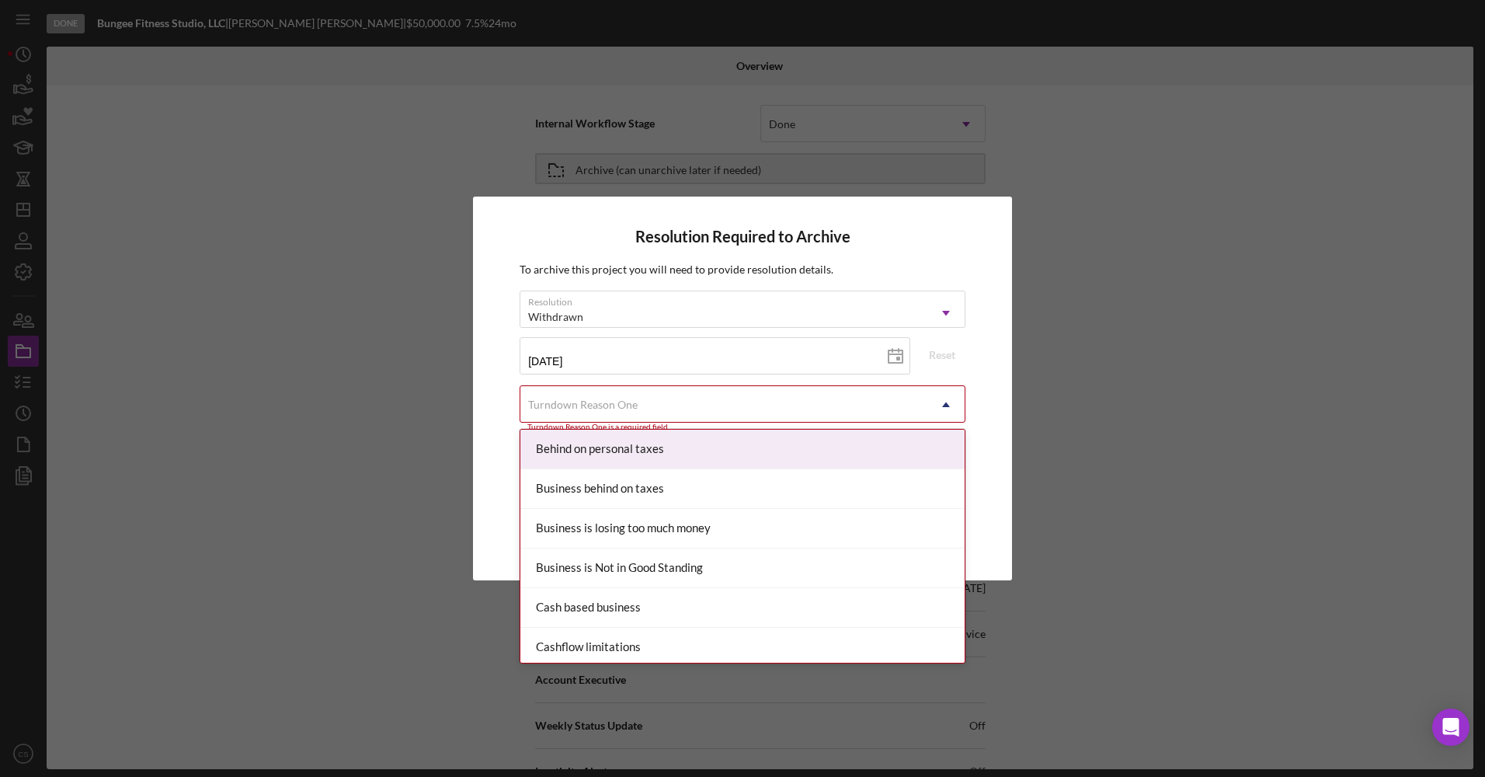
click at [725, 417] on div "Turndown Reason One" at bounding box center [723, 405] width 407 height 36
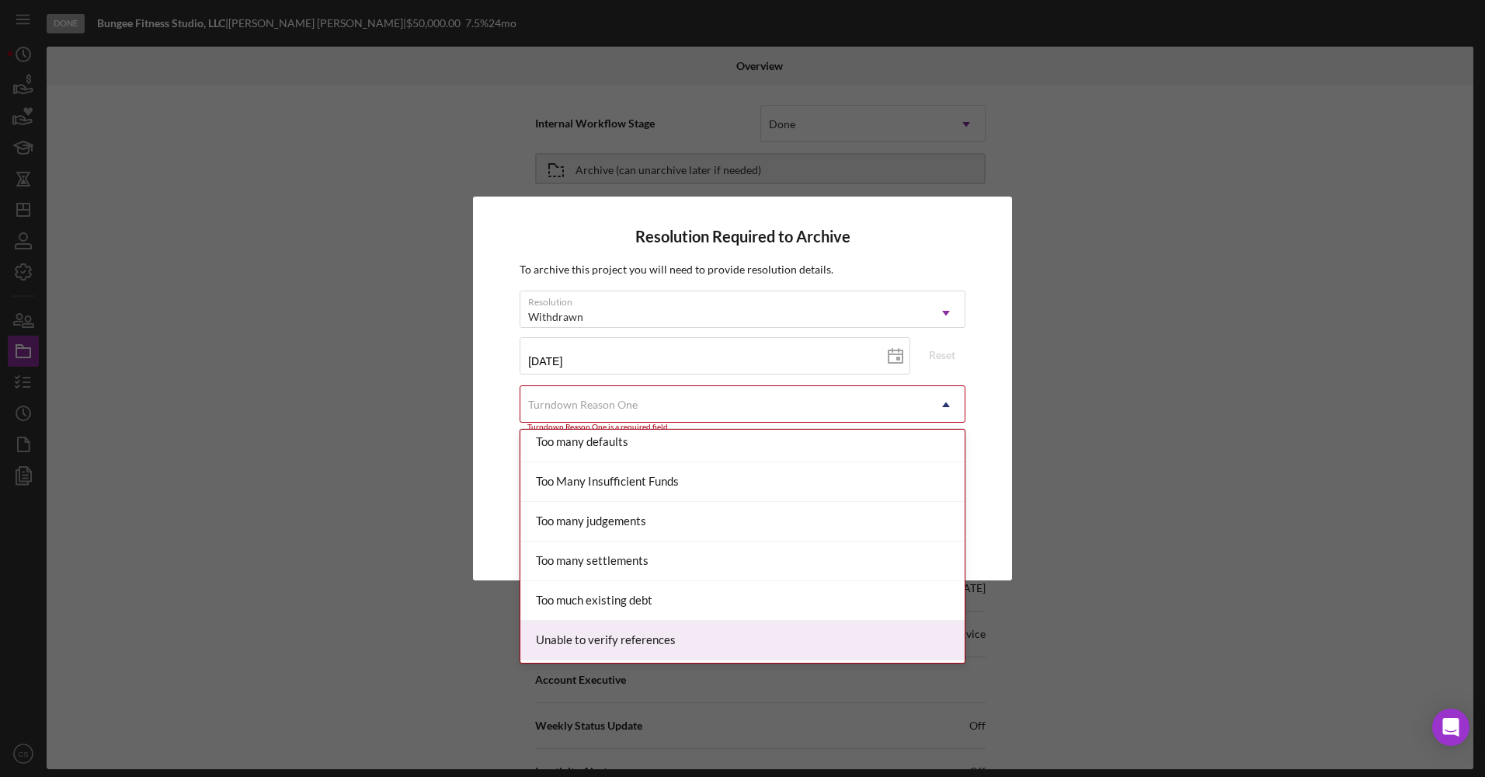
scroll to position [1708, 0]
click at [611, 625] on div "Wrong product" at bounding box center [742, 643] width 444 height 40
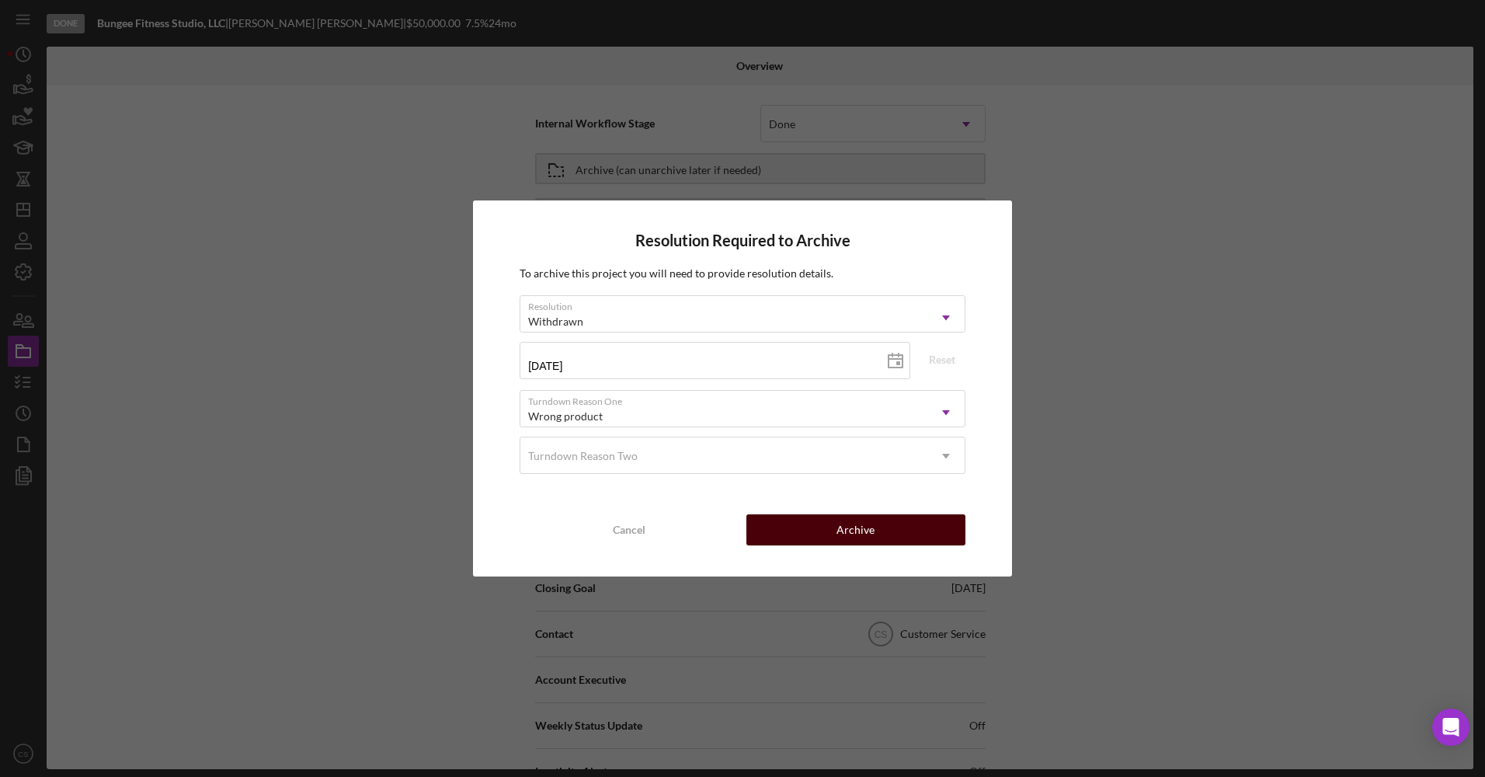
click at [846, 534] on div "Archive" at bounding box center [855, 529] width 38 height 31
